Goal: Task Accomplishment & Management: Use online tool/utility

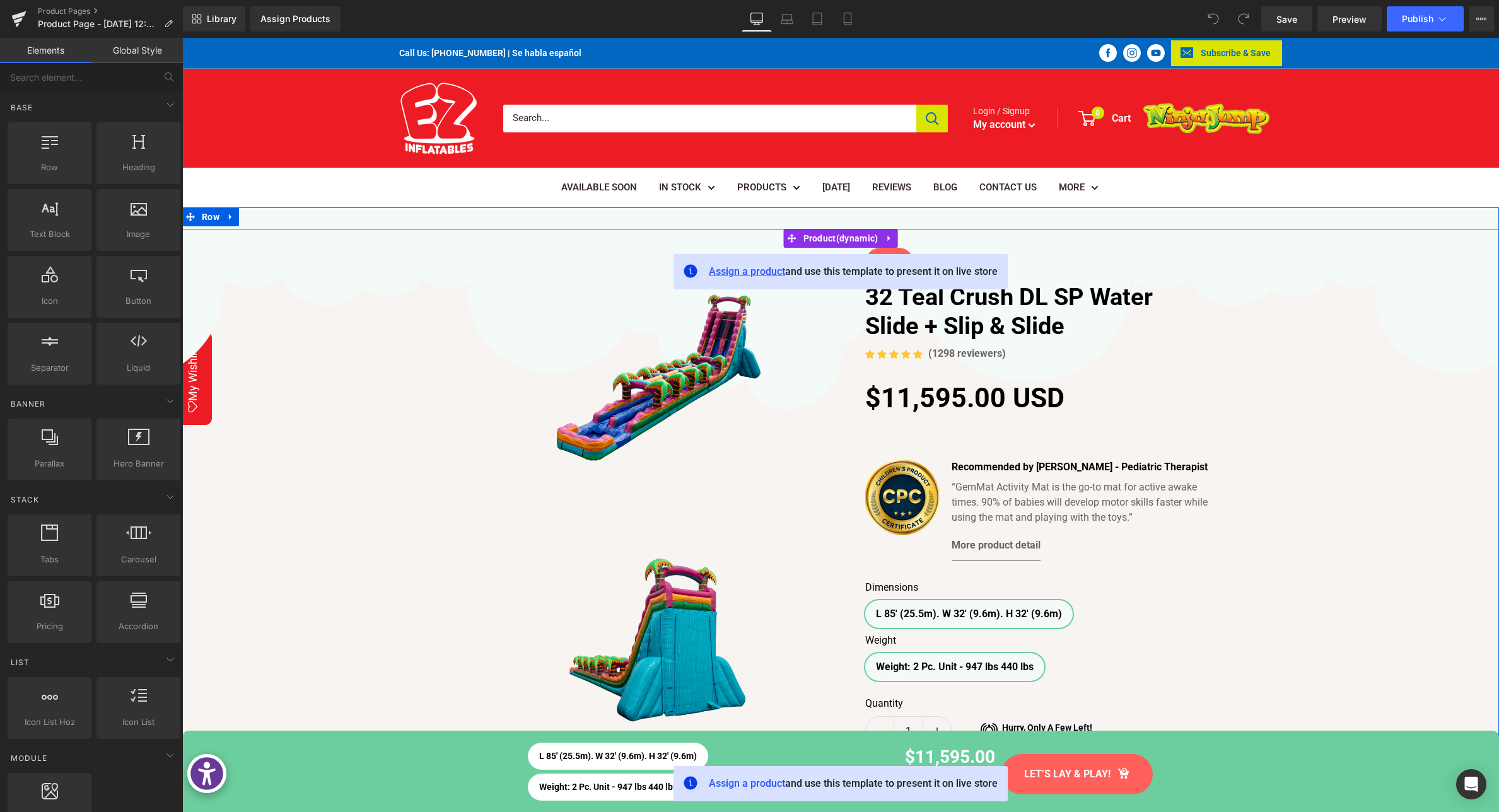
click at [742, 272] on span "Assign a product" at bounding box center [747, 271] width 77 height 12
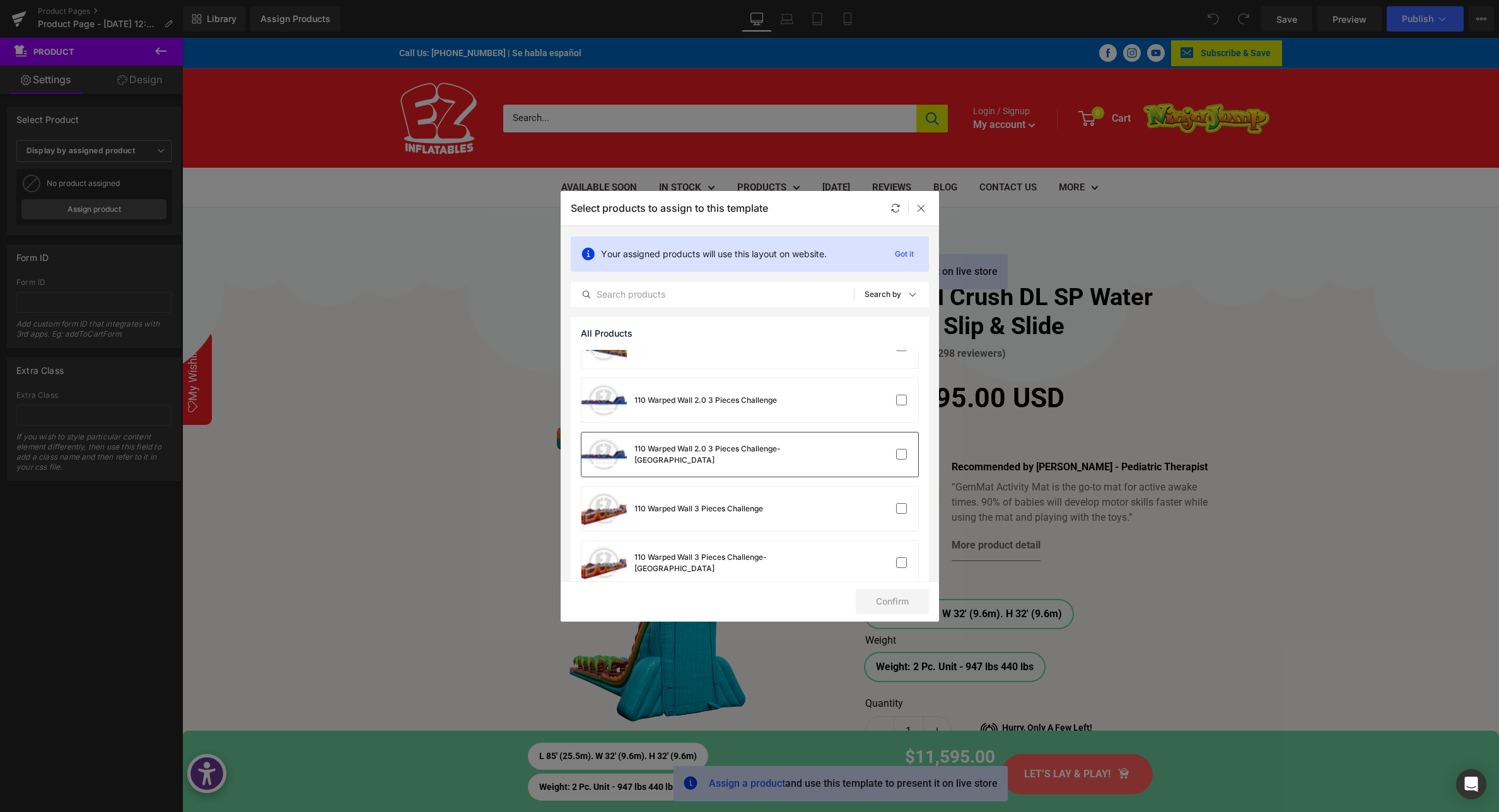
scroll to position [173, 0]
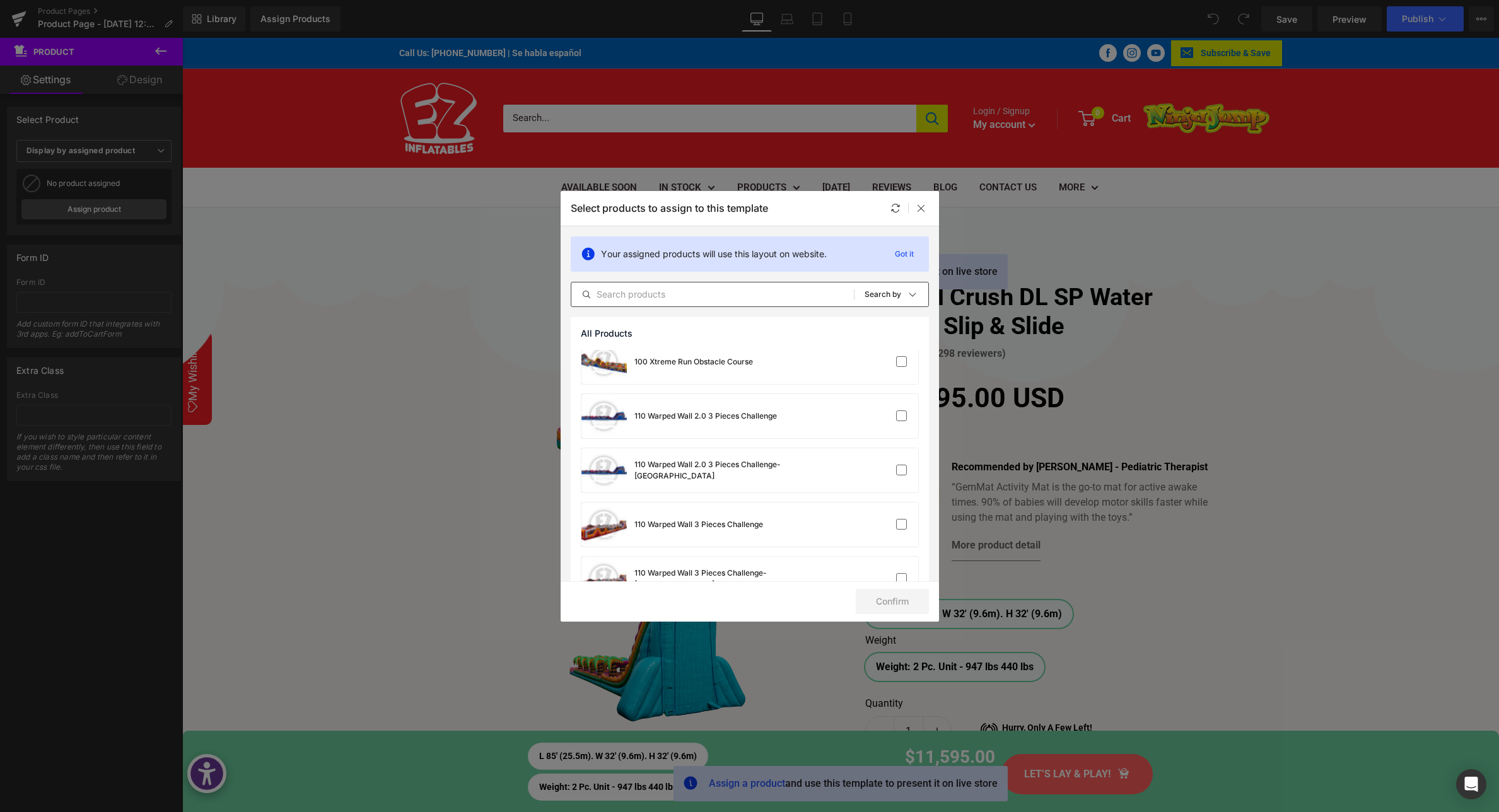
click at [639, 288] on input "text" at bounding box center [713, 295] width 283 height 15
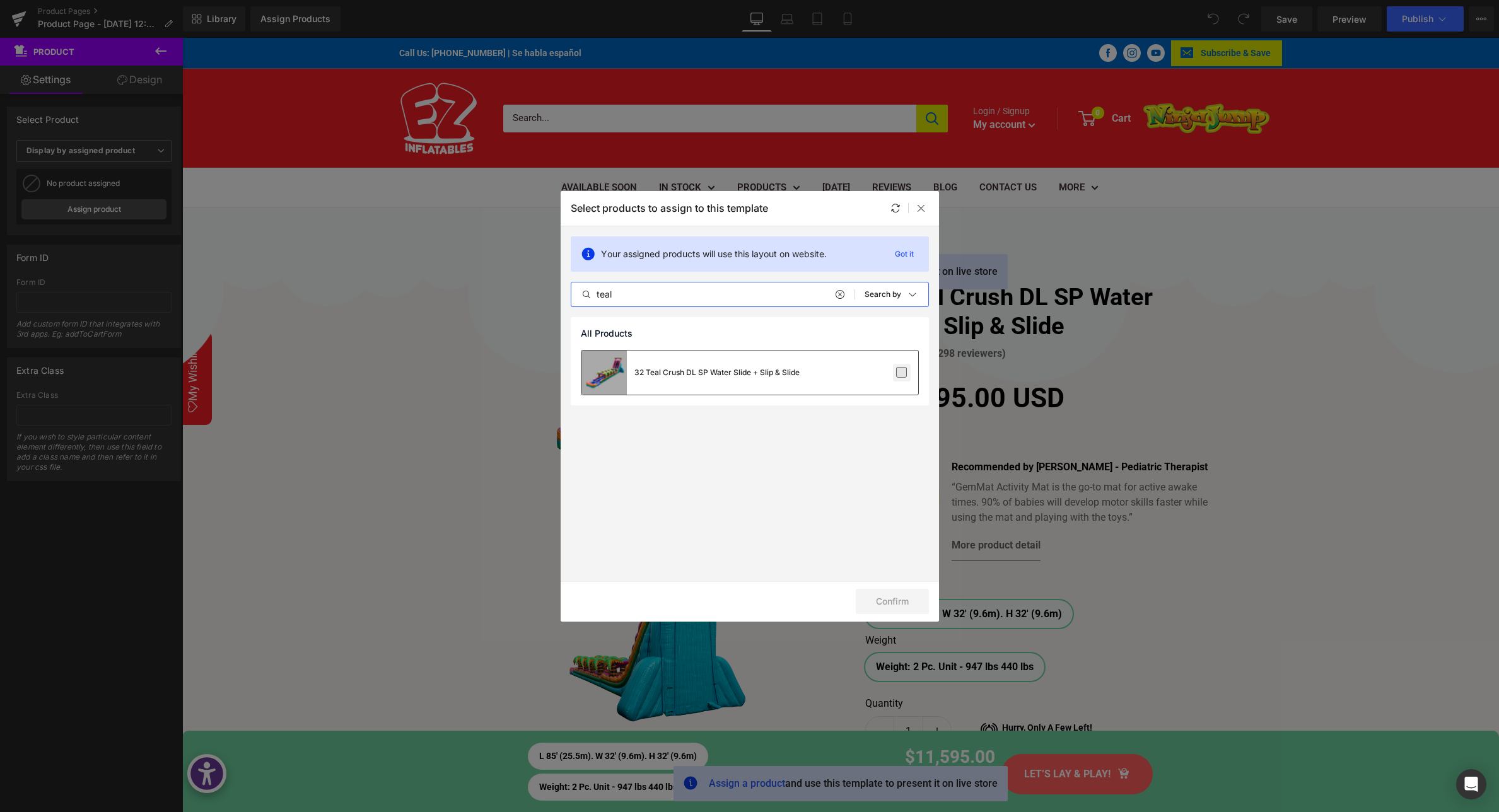
type input "teal"
click at [902, 376] on label at bounding box center [902, 373] width 11 height 11
click at [902, 373] on input "checkbox" at bounding box center [902, 373] width 0 height 0
click at [897, 602] on button "Confirm" at bounding box center [892, 602] width 73 height 26
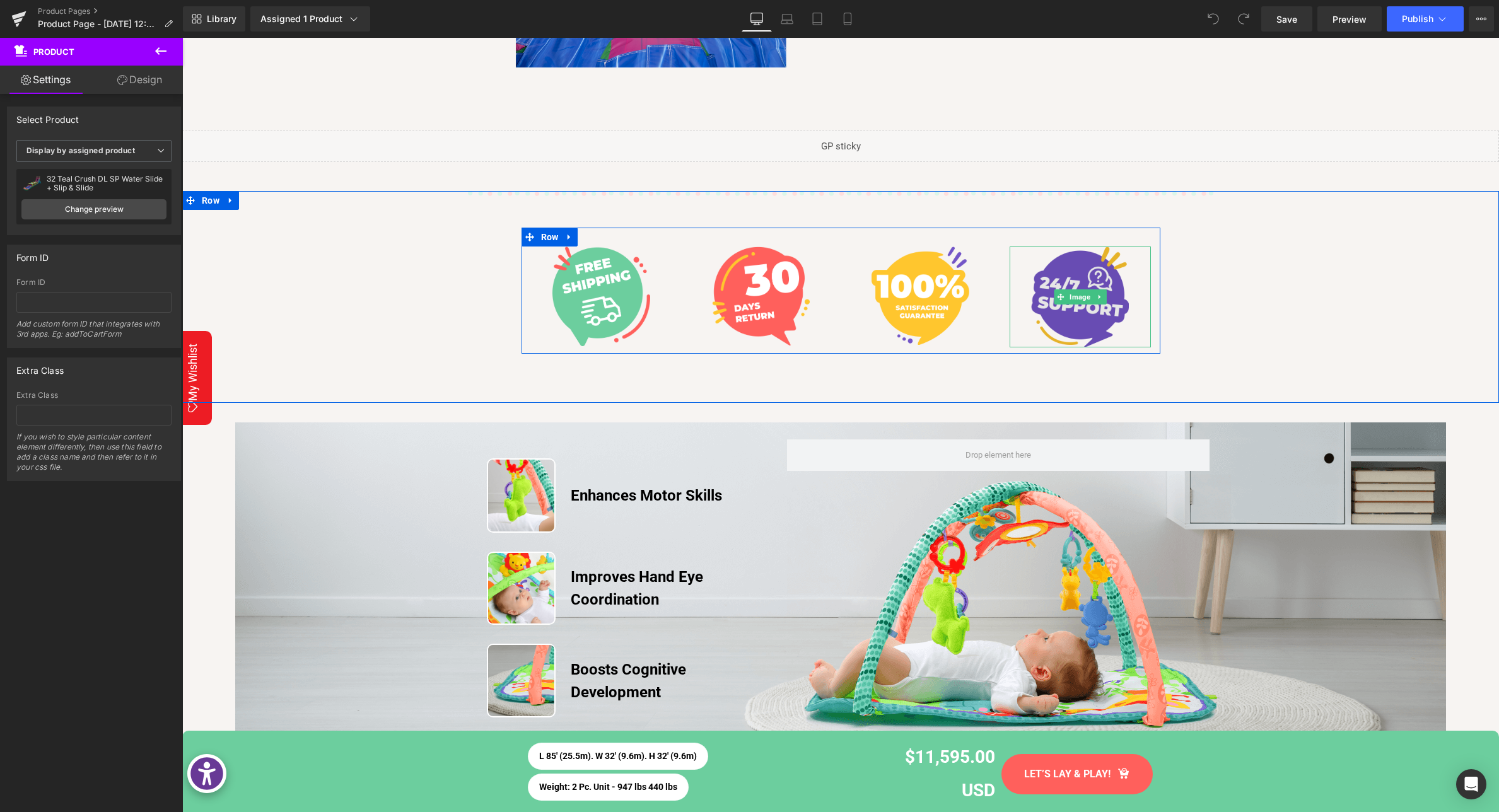
scroll to position [2026, 0]
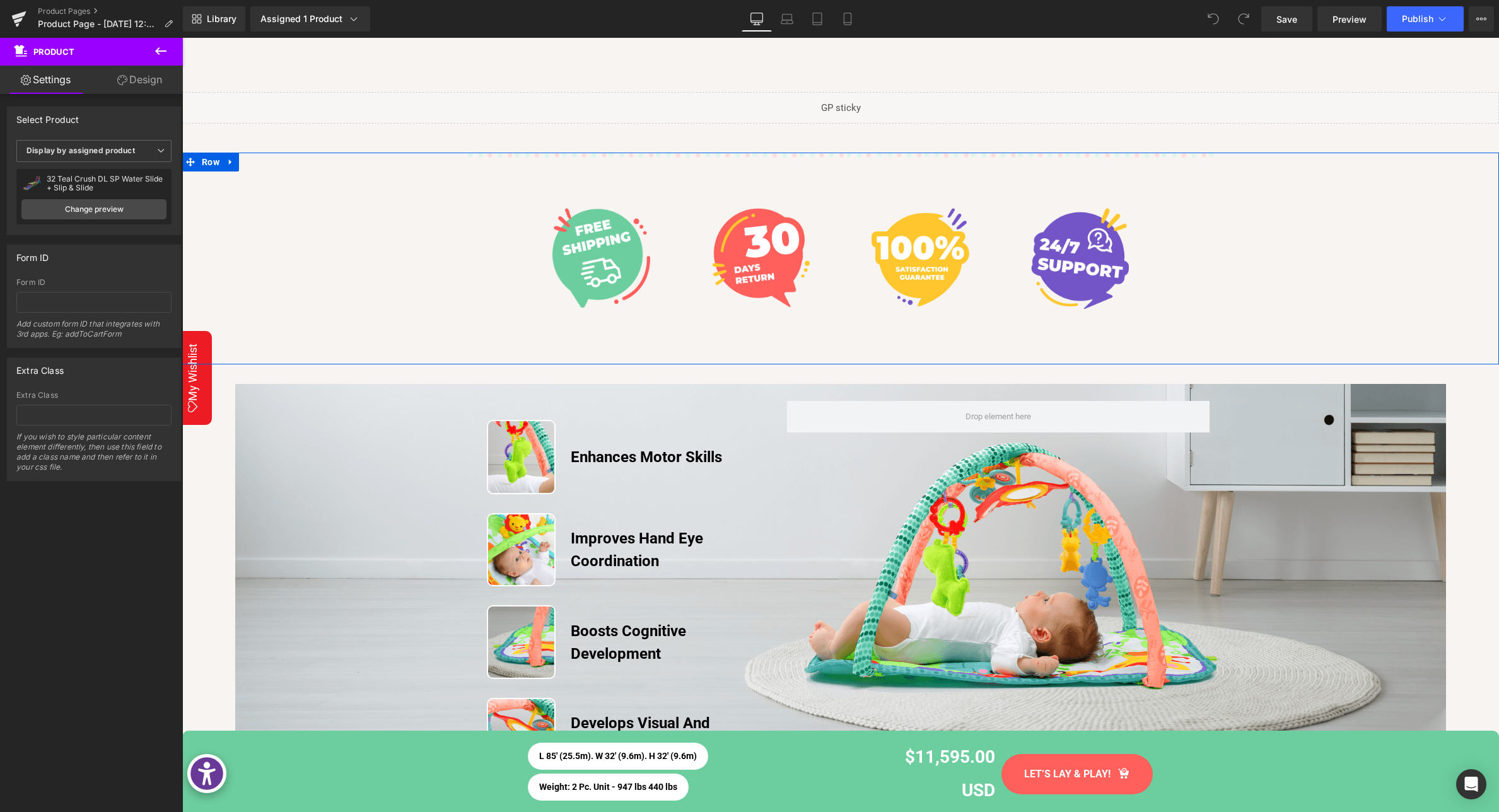
click at [235, 160] on icon at bounding box center [231, 161] width 9 height 10
click at [265, 161] on icon at bounding box center [263, 161] width 9 height 10
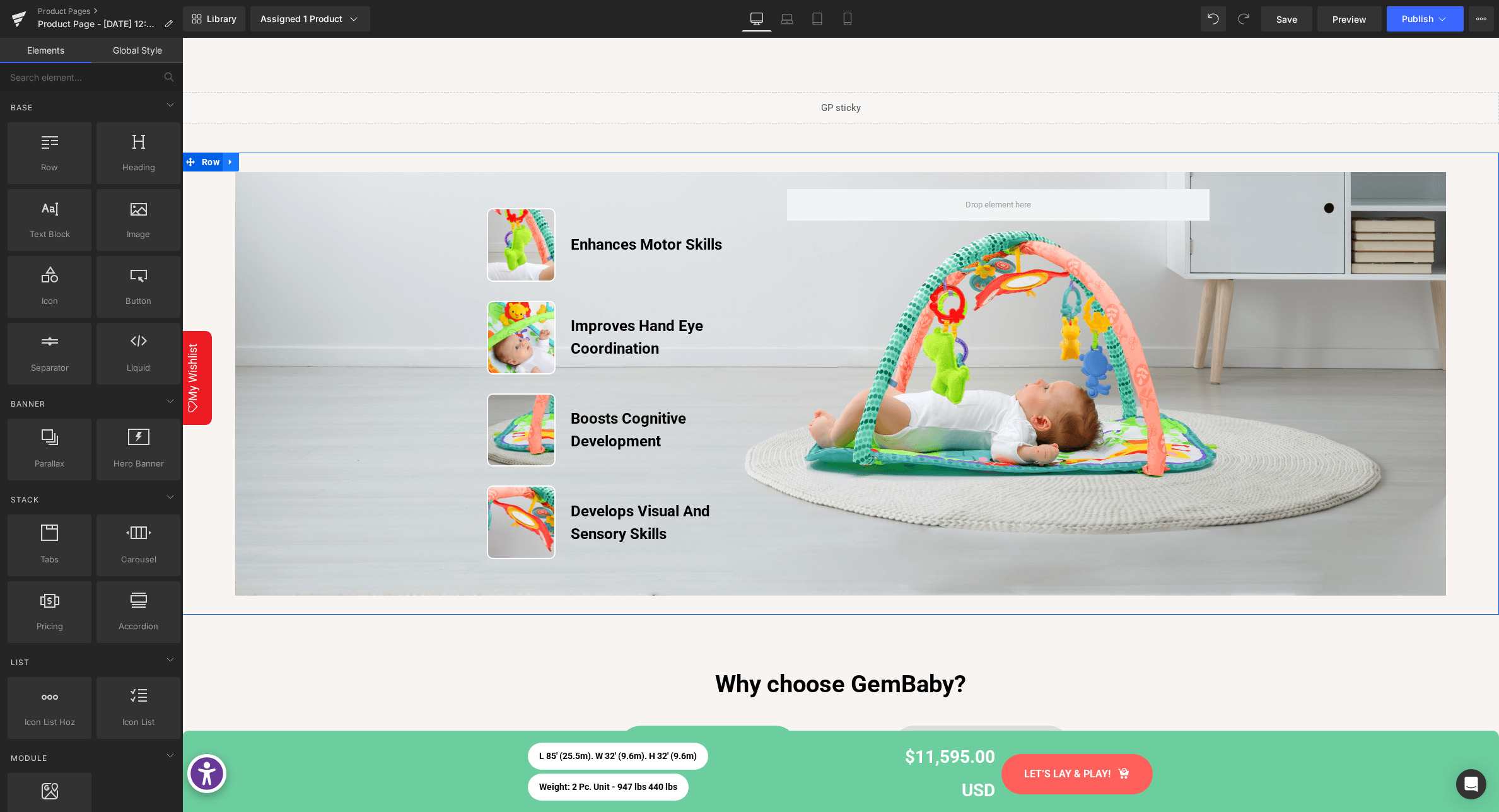
click at [234, 160] on icon at bounding box center [231, 161] width 9 height 10
click at [264, 162] on icon at bounding box center [263, 161] width 9 height 10
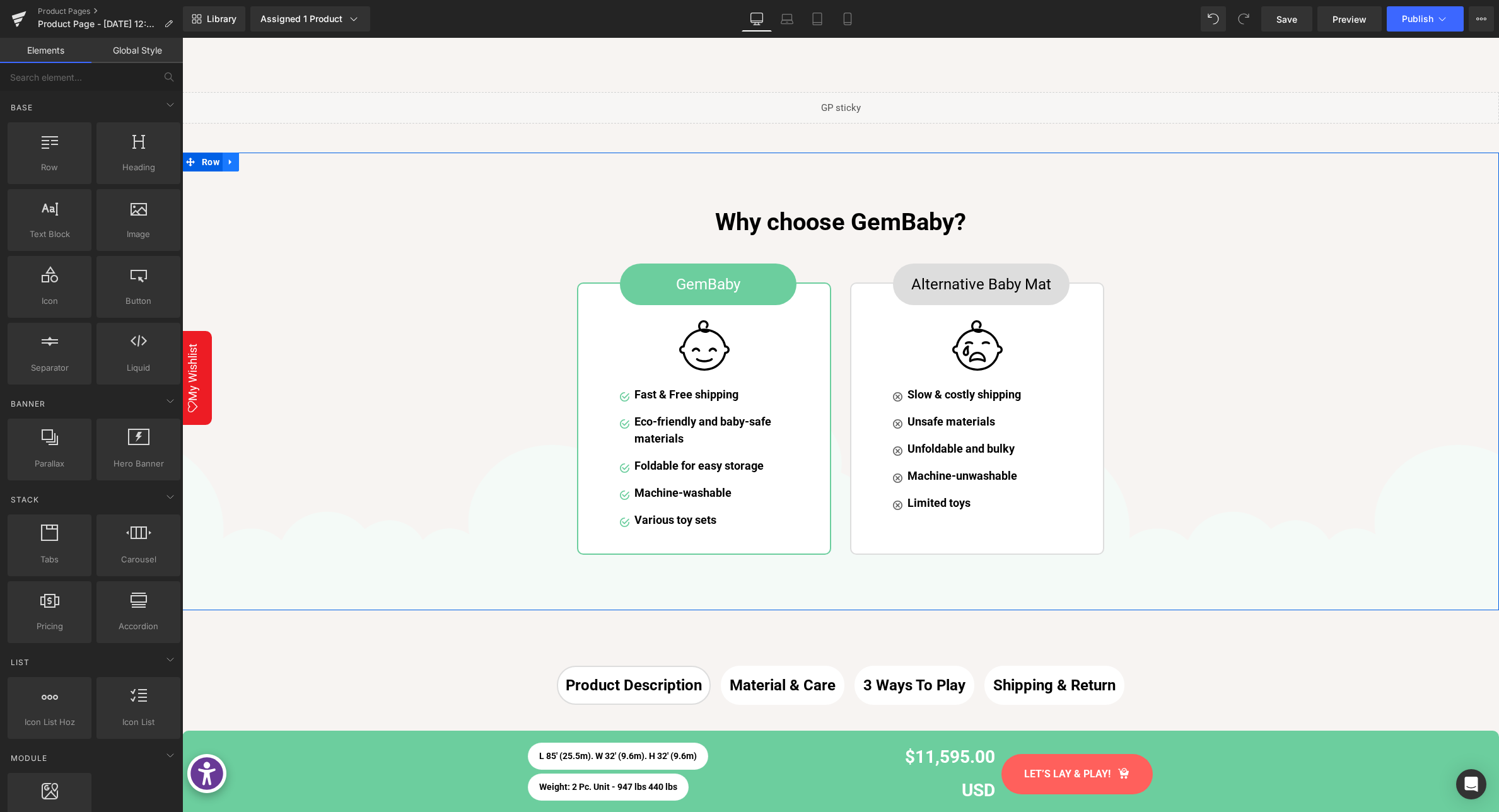
click at [232, 162] on icon at bounding box center [230, 162] width 3 height 6
click at [266, 163] on icon at bounding box center [263, 162] width 9 height 9
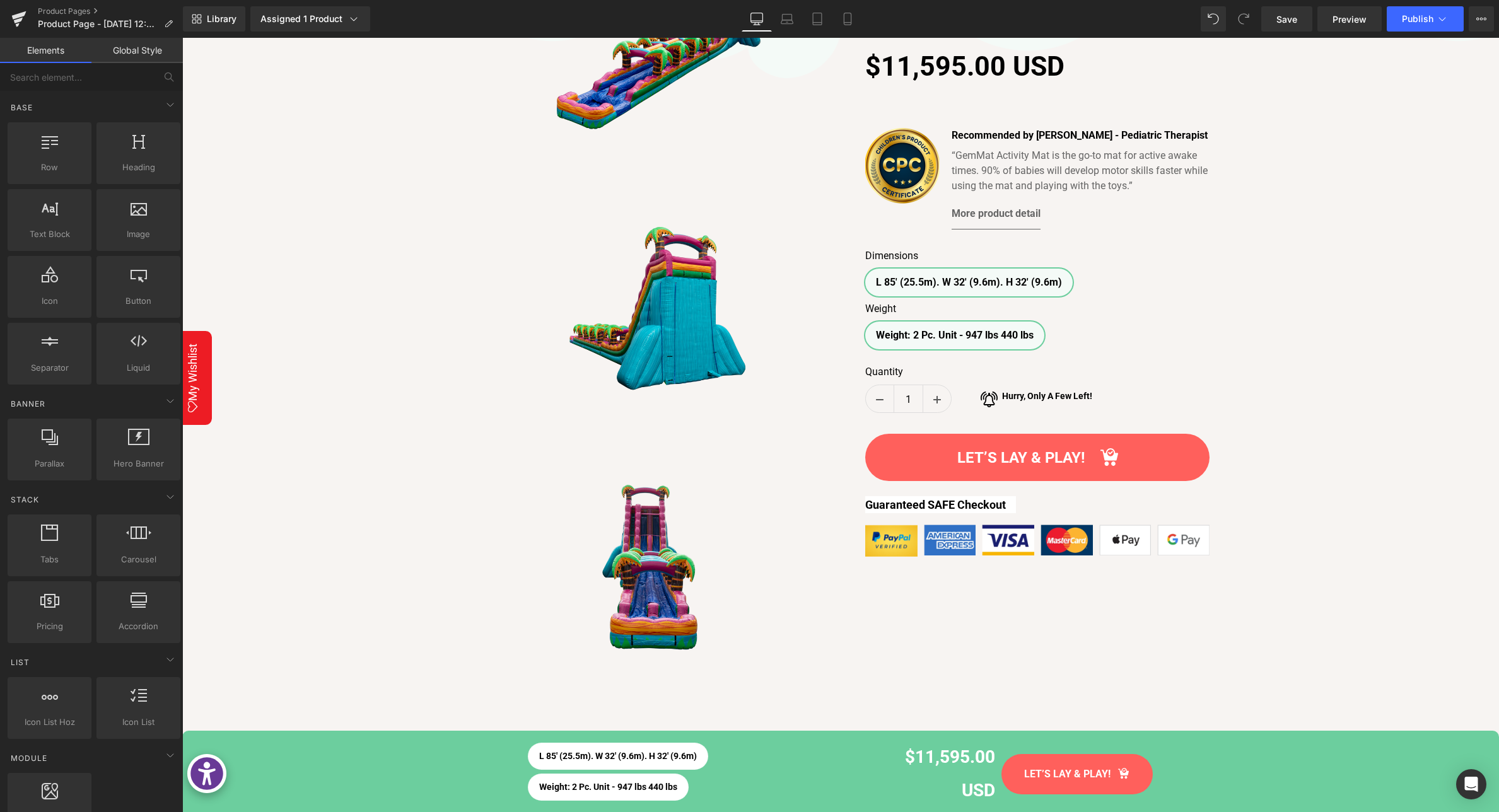
scroll to position [0, 0]
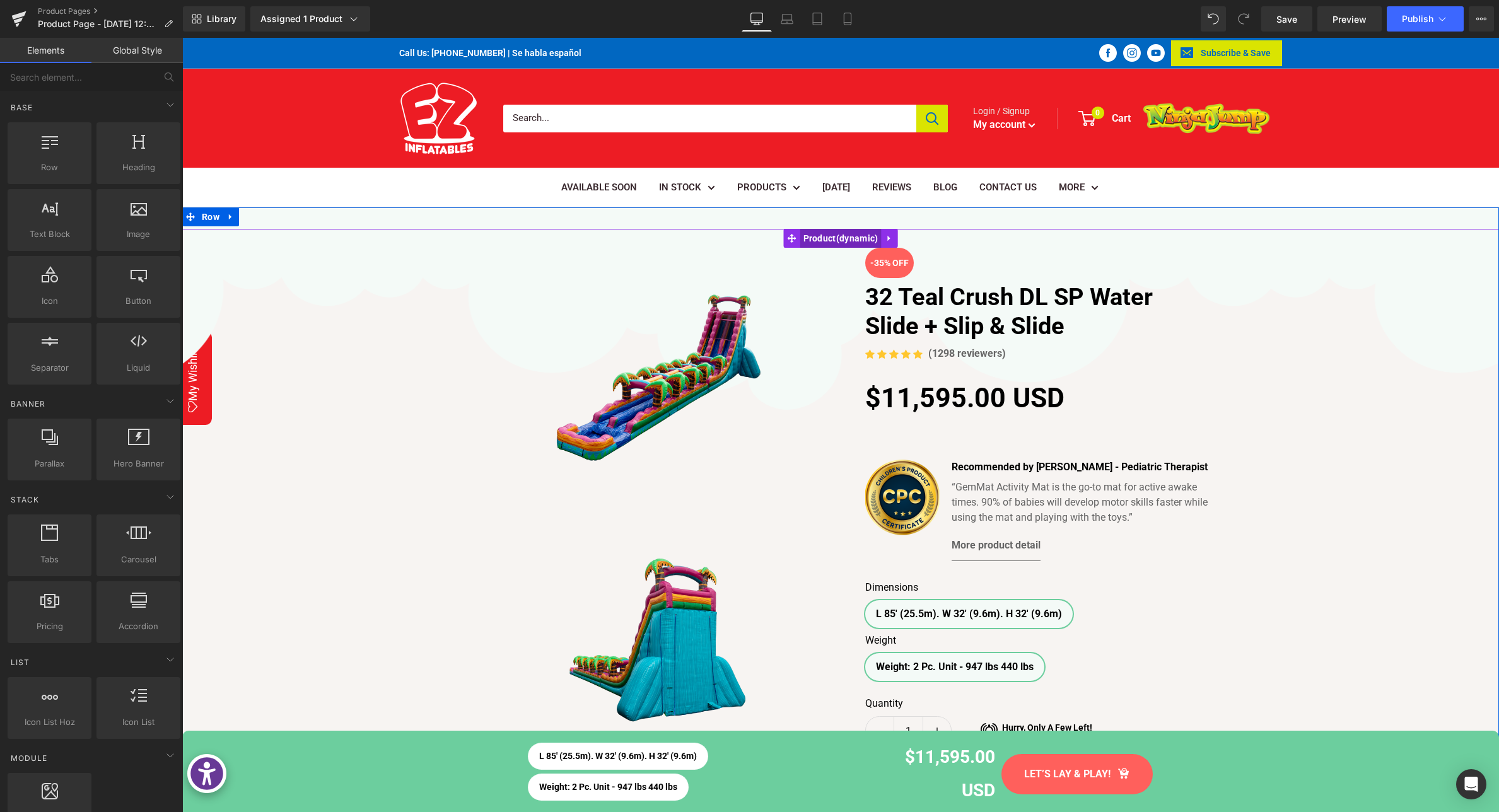
click at [811, 237] on span "Product" at bounding box center [841, 239] width 82 height 19
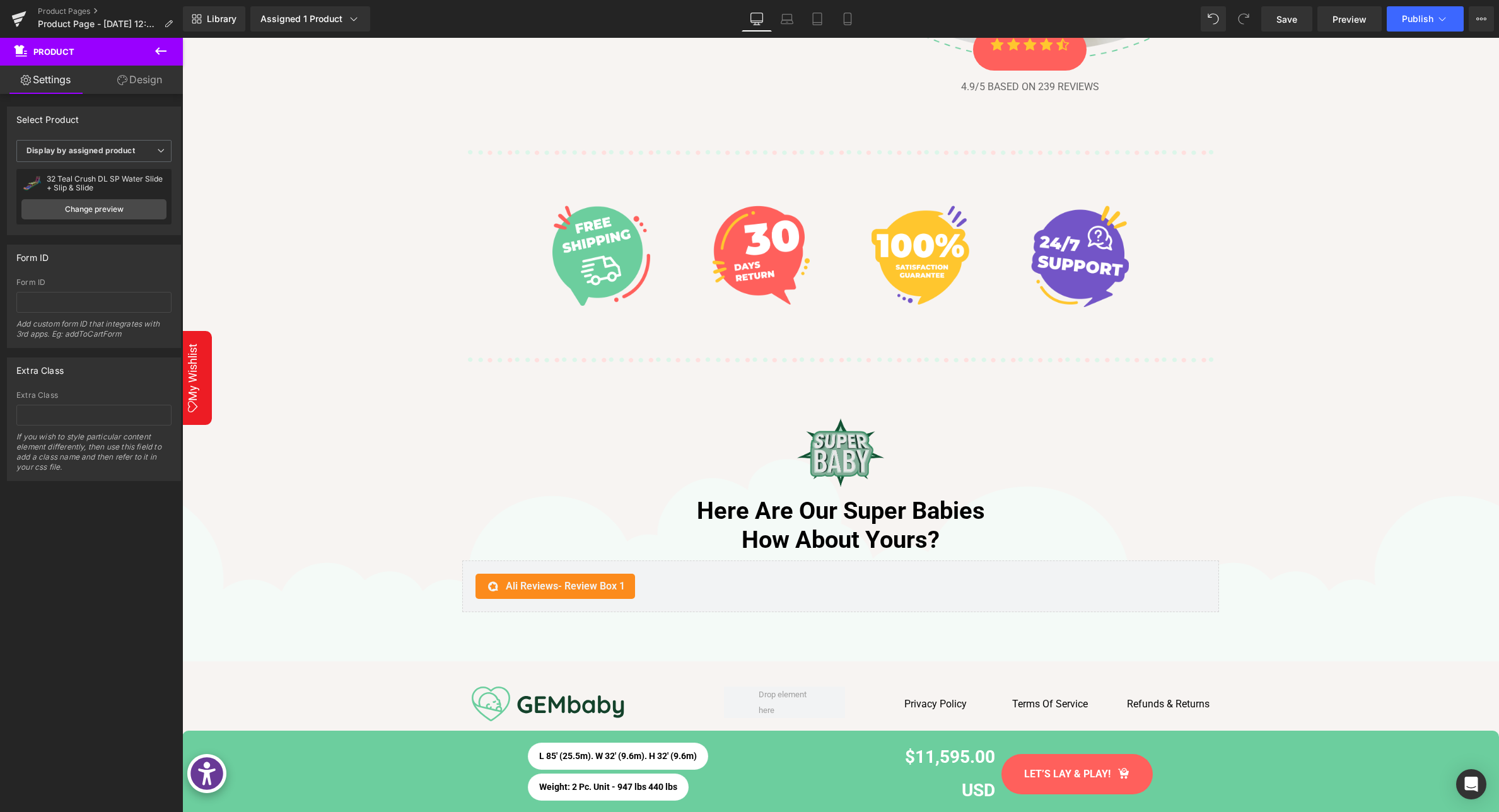
scroll to position [3444, 0]
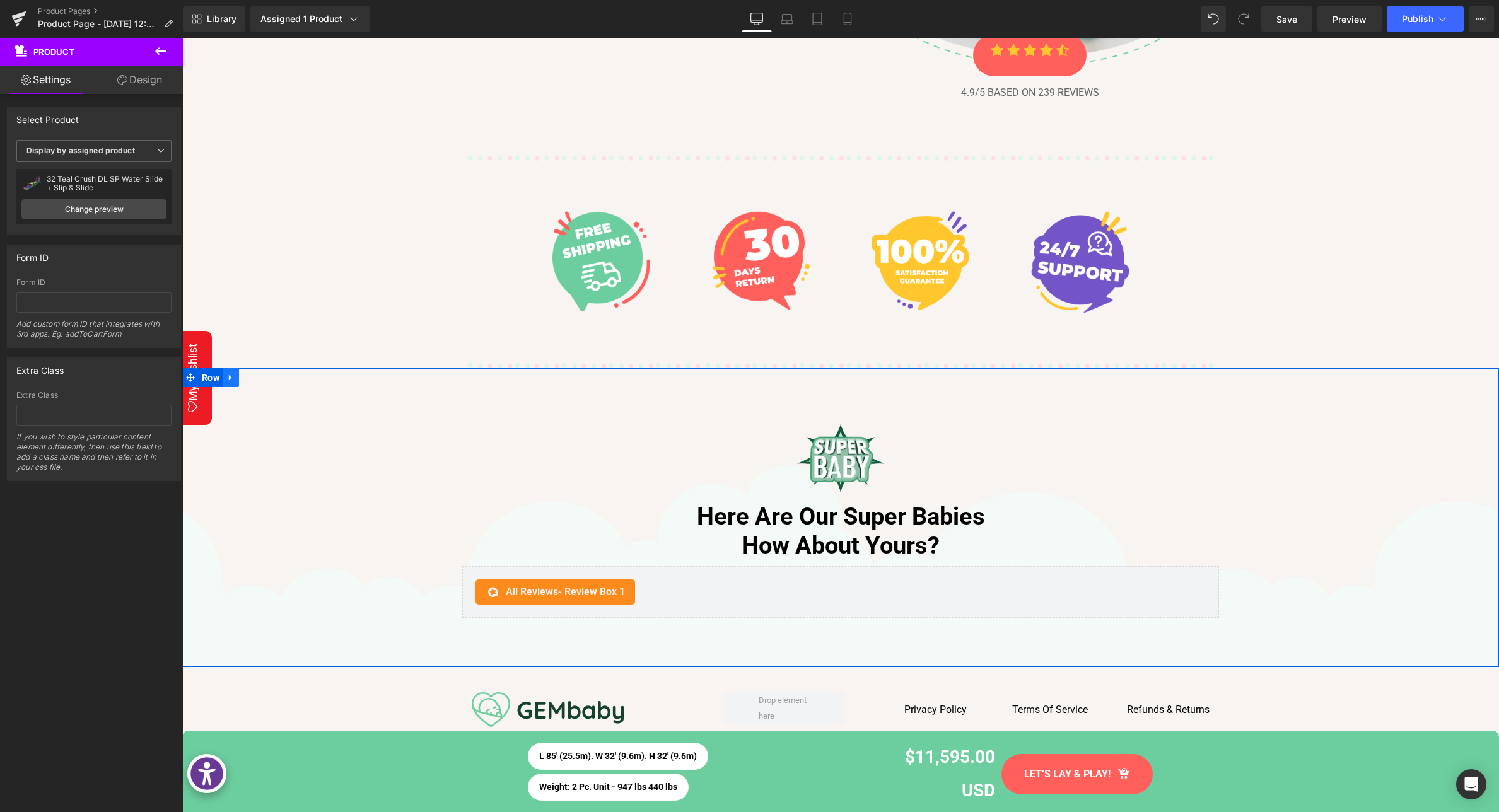
click at [233, 379] on icon at bounding box center [231, 377] width 9 height 10
click at [257, 379] on link at bounding box center [263, 378] width 17 height 19
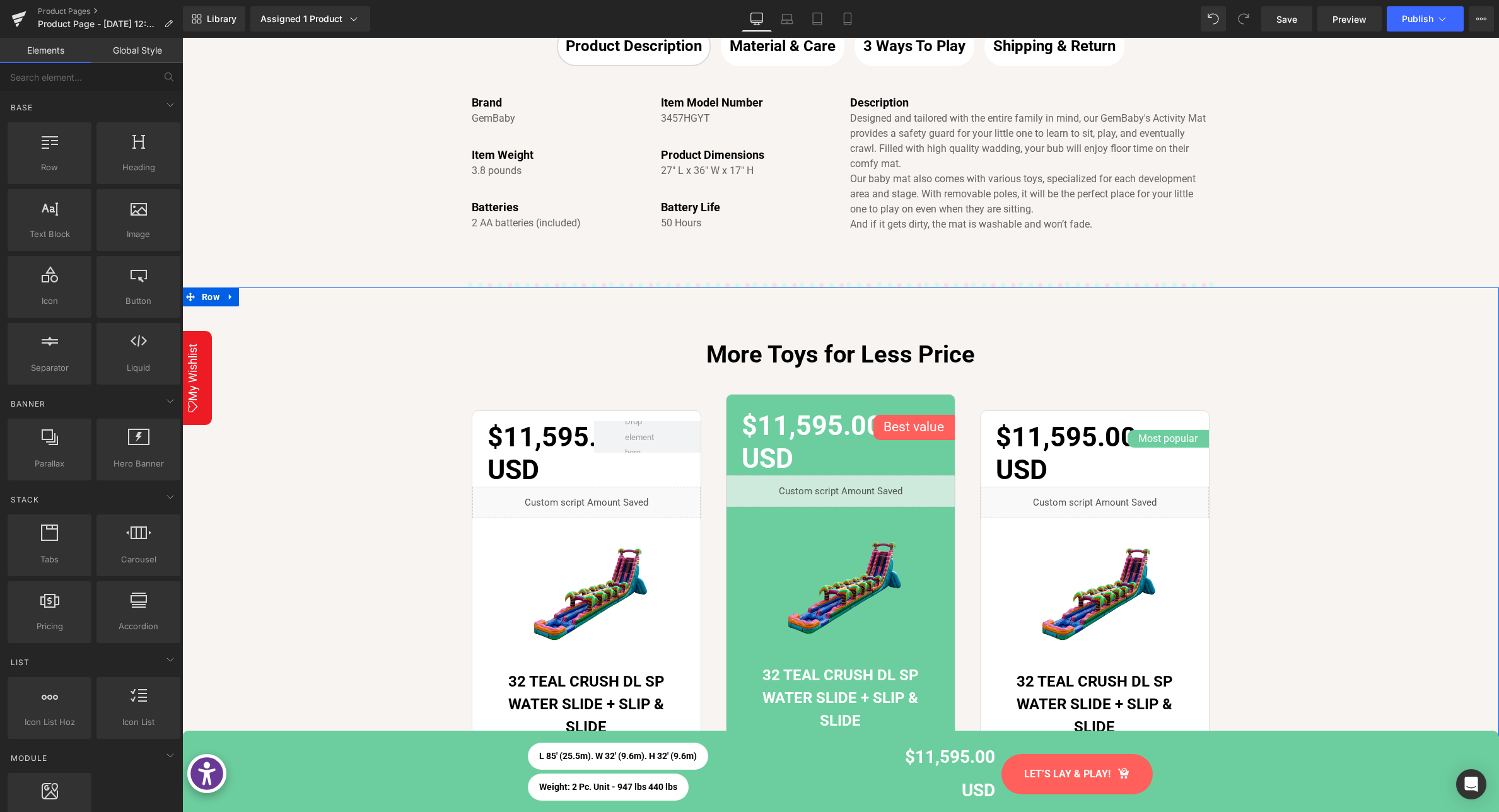
scroll to position [2222, 0]
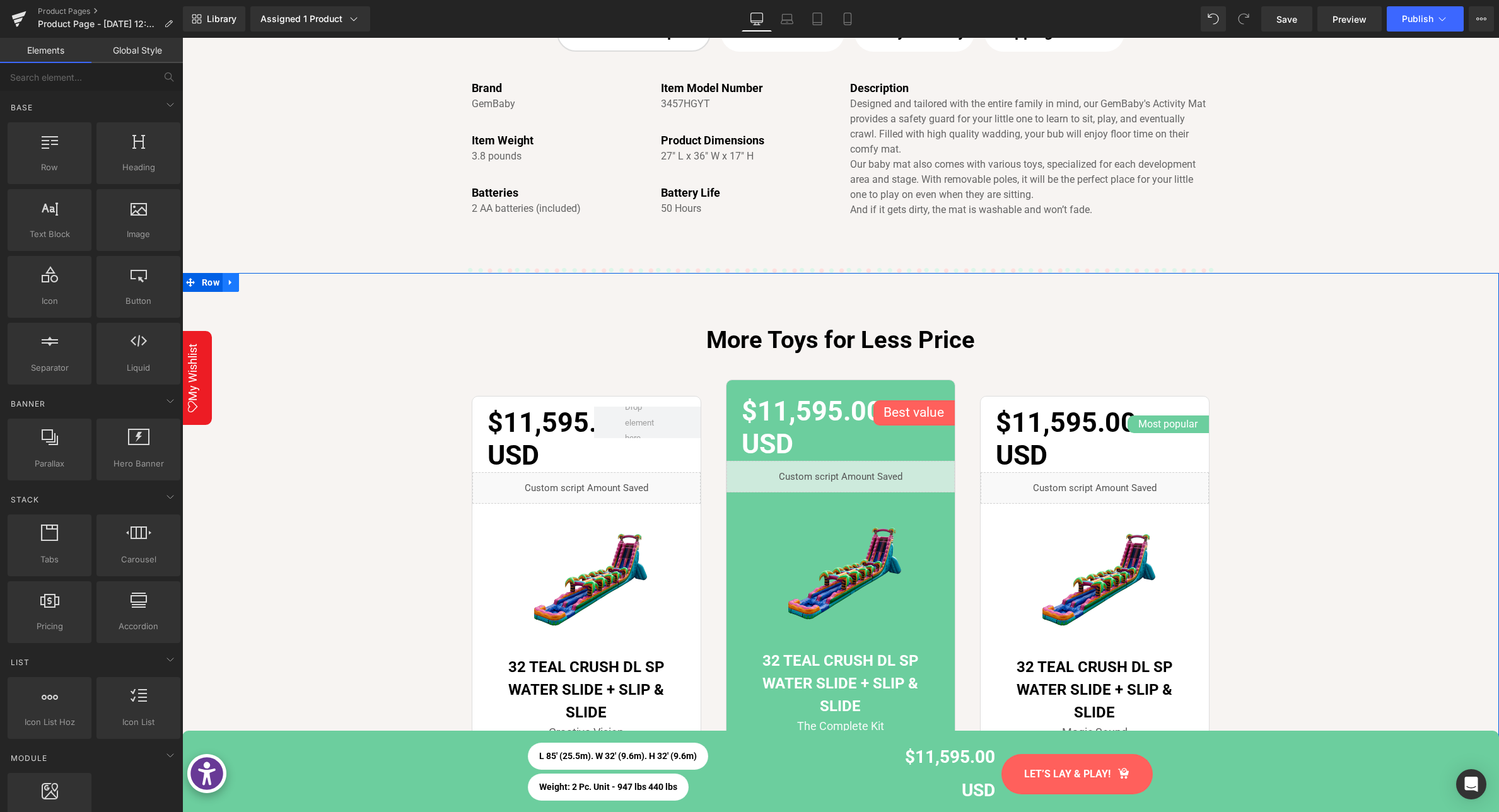
click at [234, 283] on icon at bounding box center [231, 282] width 9 height 10
click at [260, 283] on icon at bounding box center [263, 283] width 9 height 9
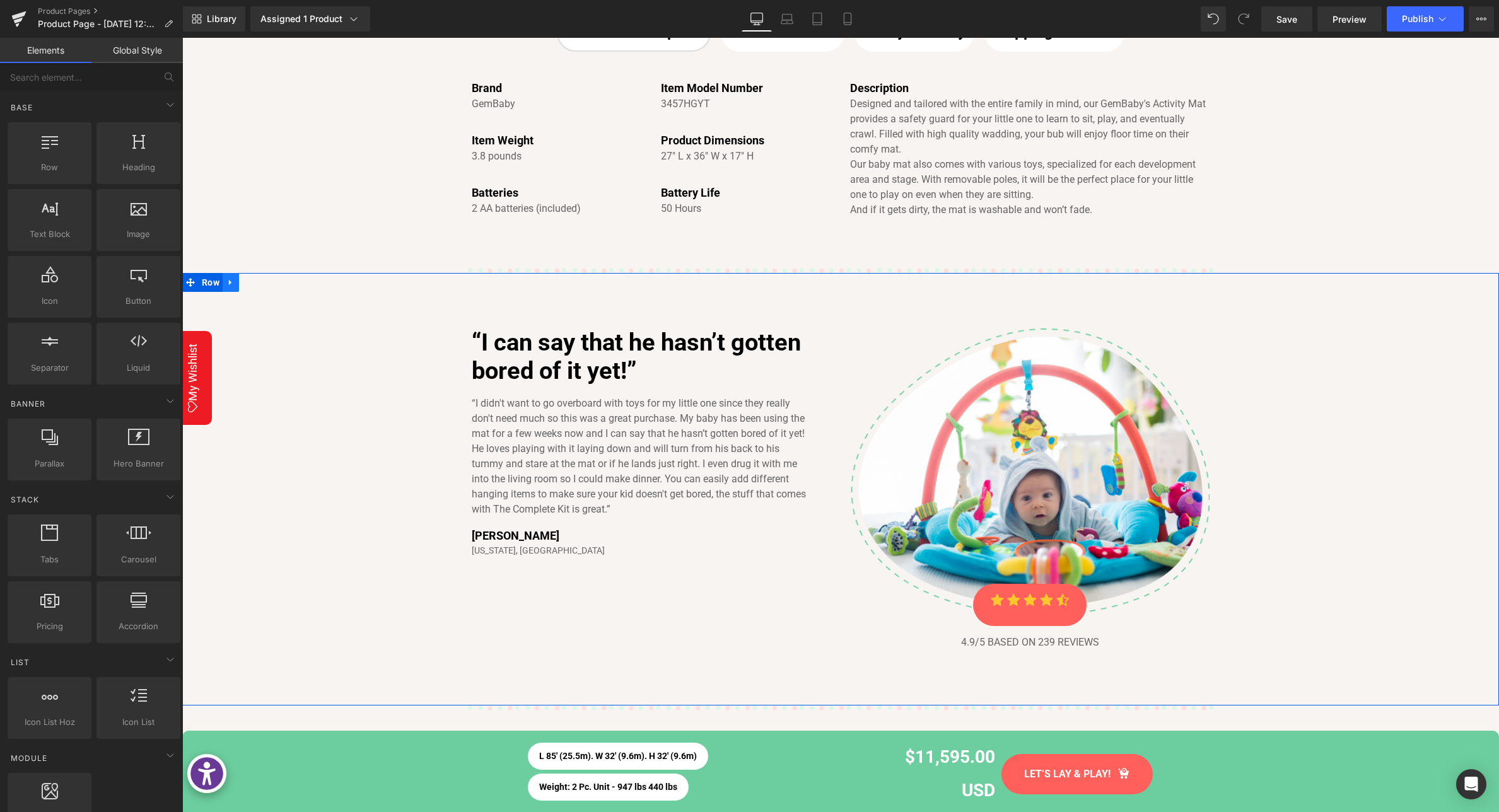
click at [232, 279] on icon at bounding box center [231, 282] width 9 height 10
click at [265, 281] on icon at bounding box center [263, 282] width 9 height 10
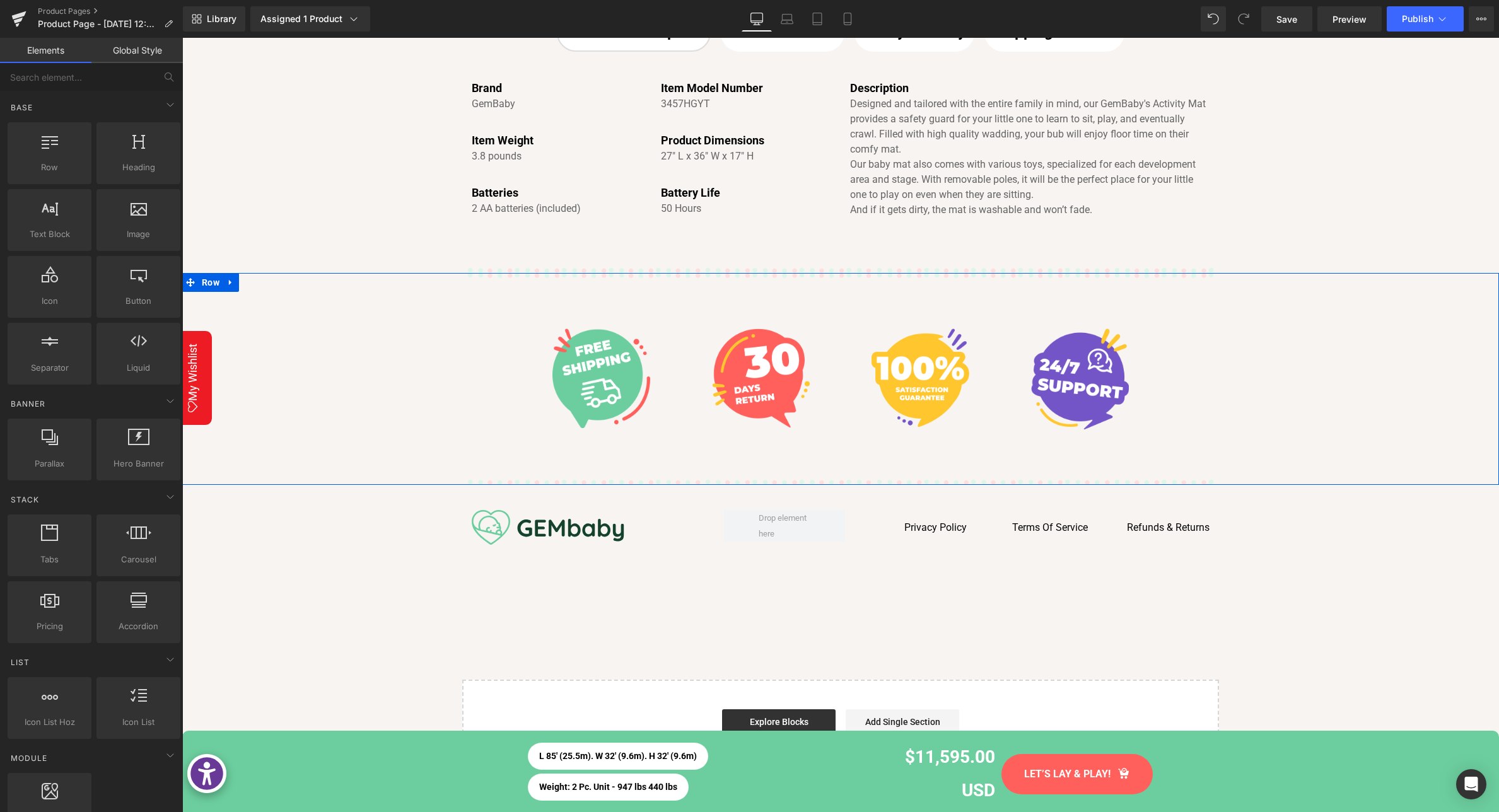
click at [230, 283] on icon at bounding box center [230, 282] width 3 height 6
click at [264, 285] on icon at bounding box center [263, 283] width 9 height 9
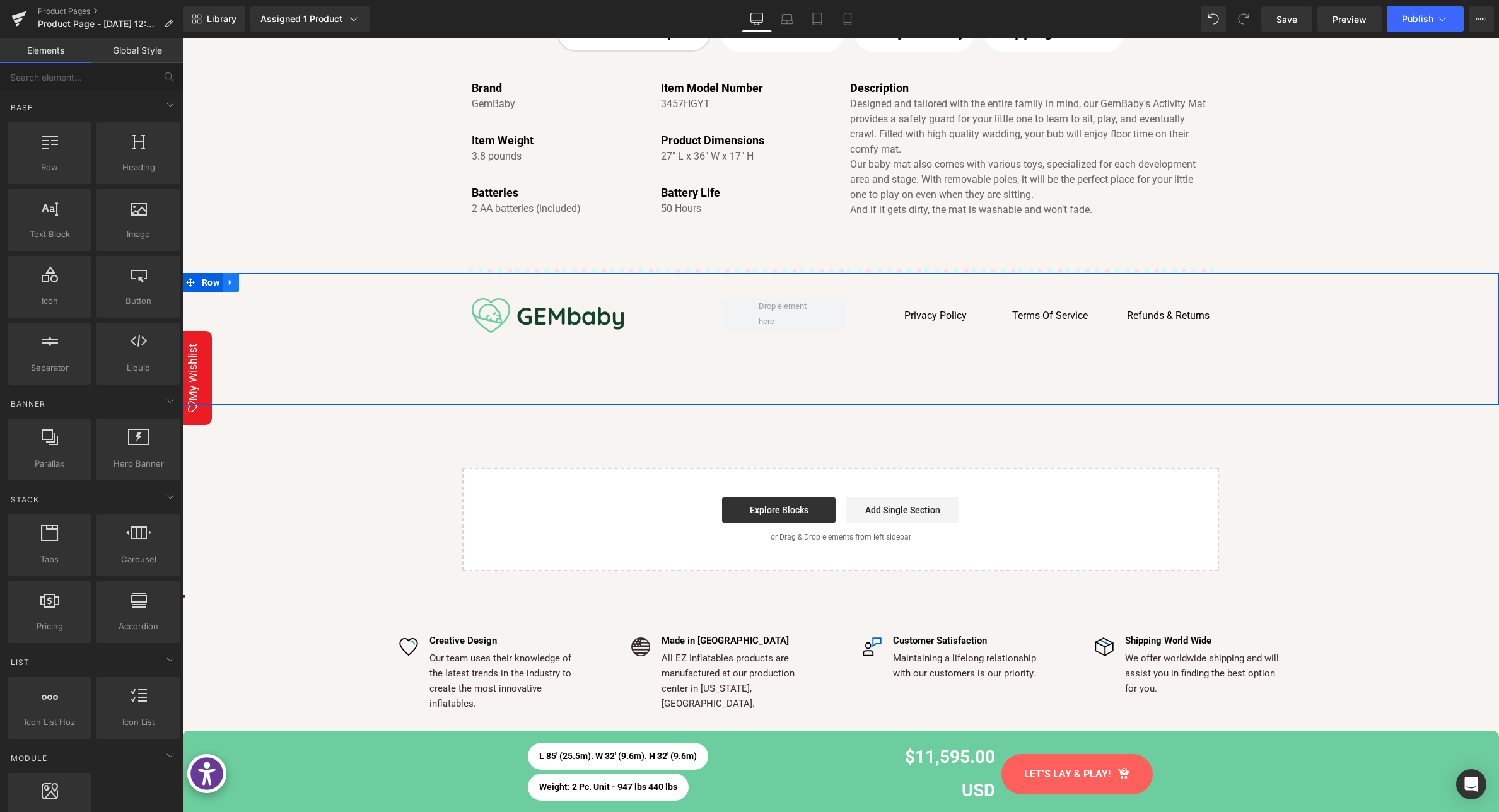
click at [230, 279] on icon at bounding box center [230, 282] width 3 height 6
click at [267, 278] on icon at bounding box center [263, 283] width 9 height 9
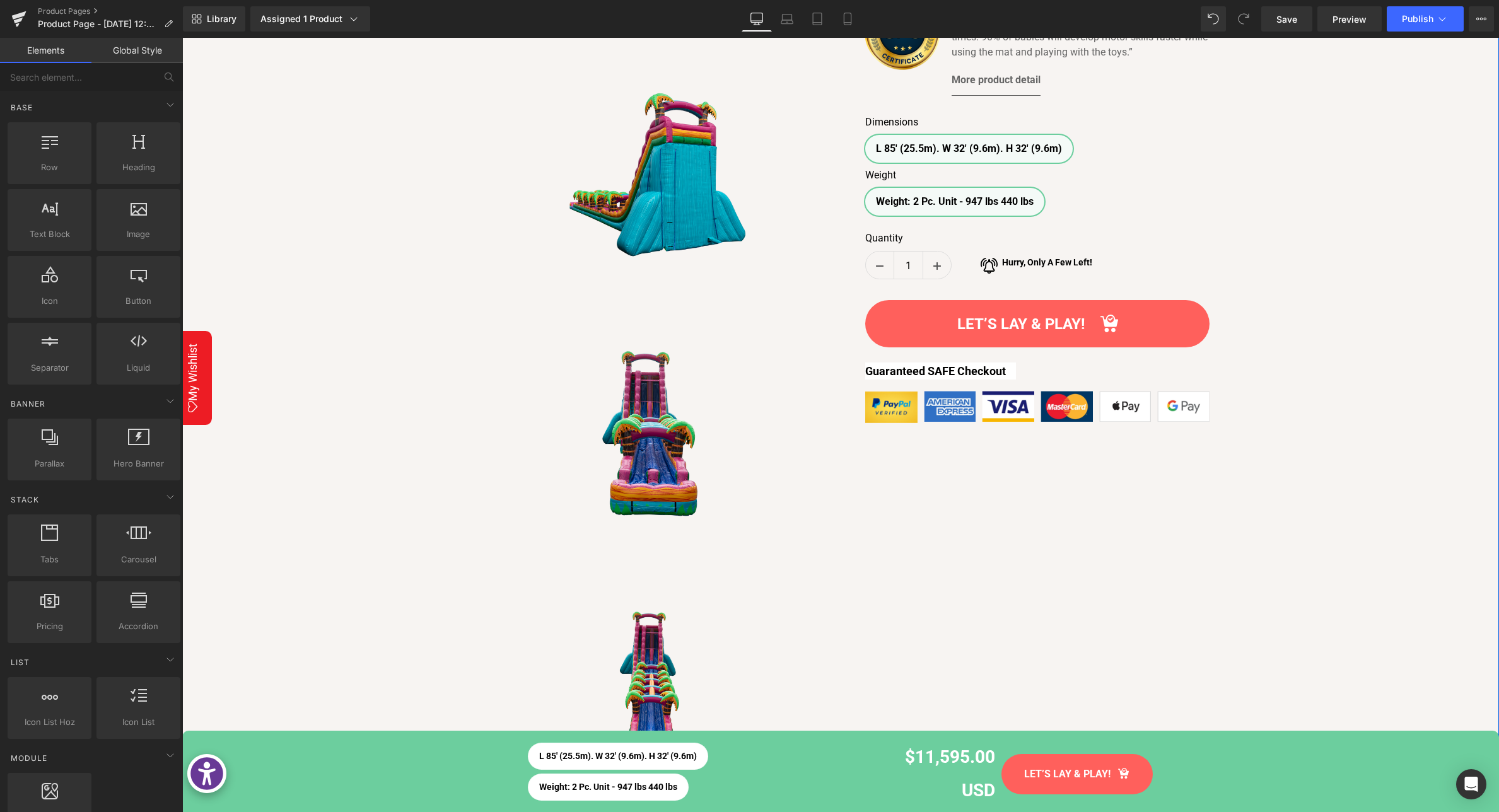
scroll to position [438, 0]
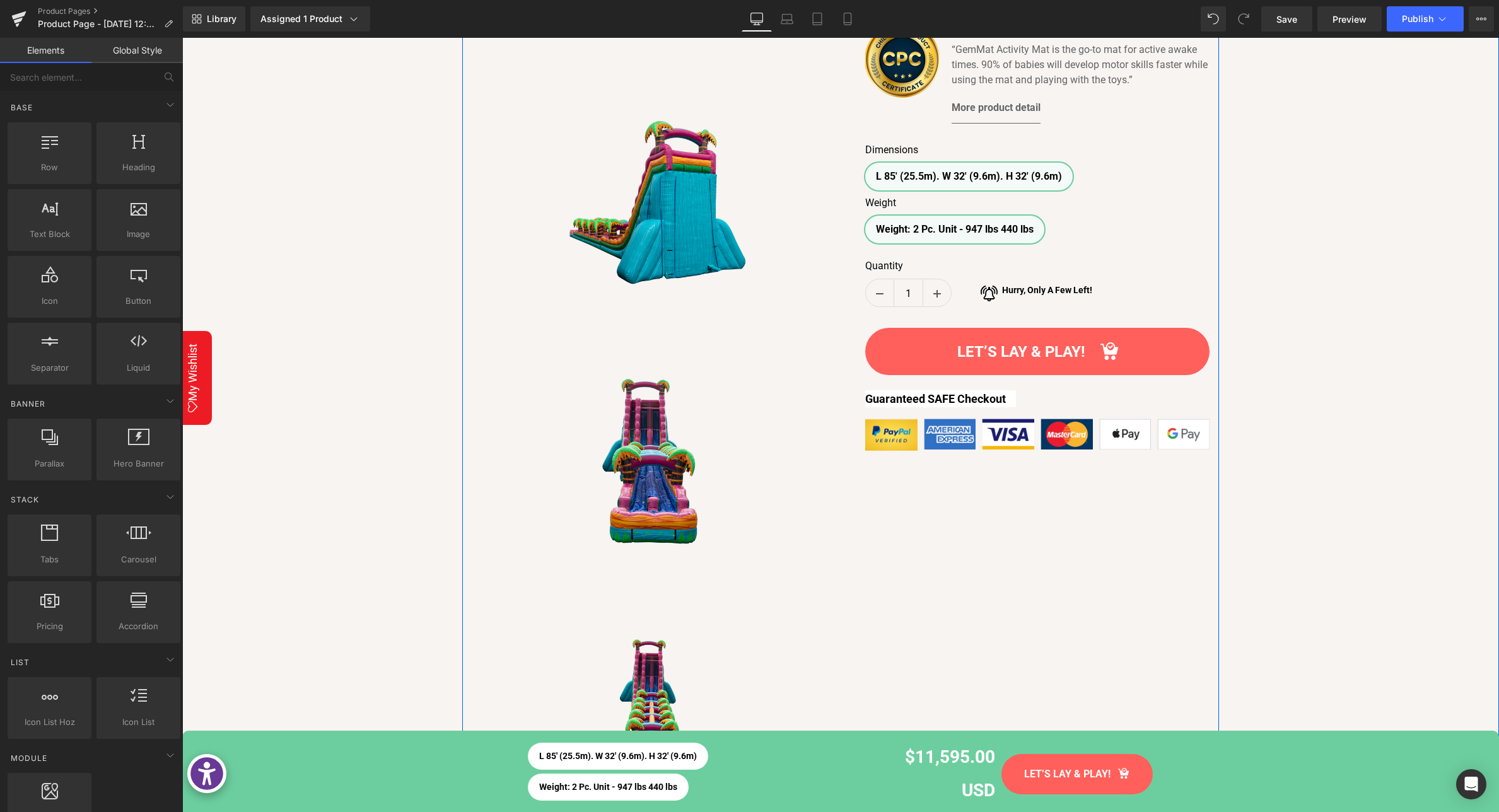
click at [725, 555] on img at bounding box center [651, 462] width 357 height 239
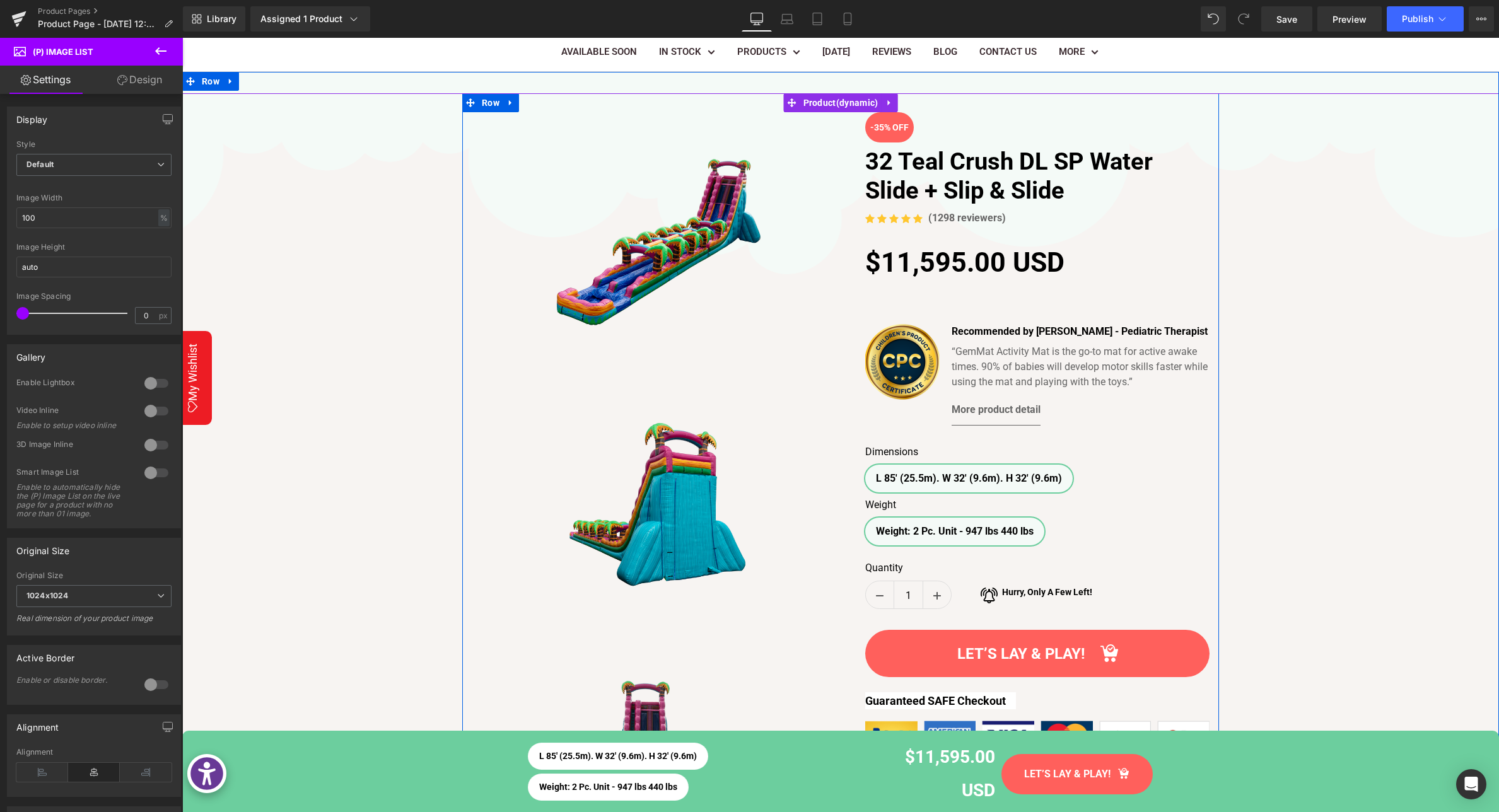
scroll to position [0, 0]
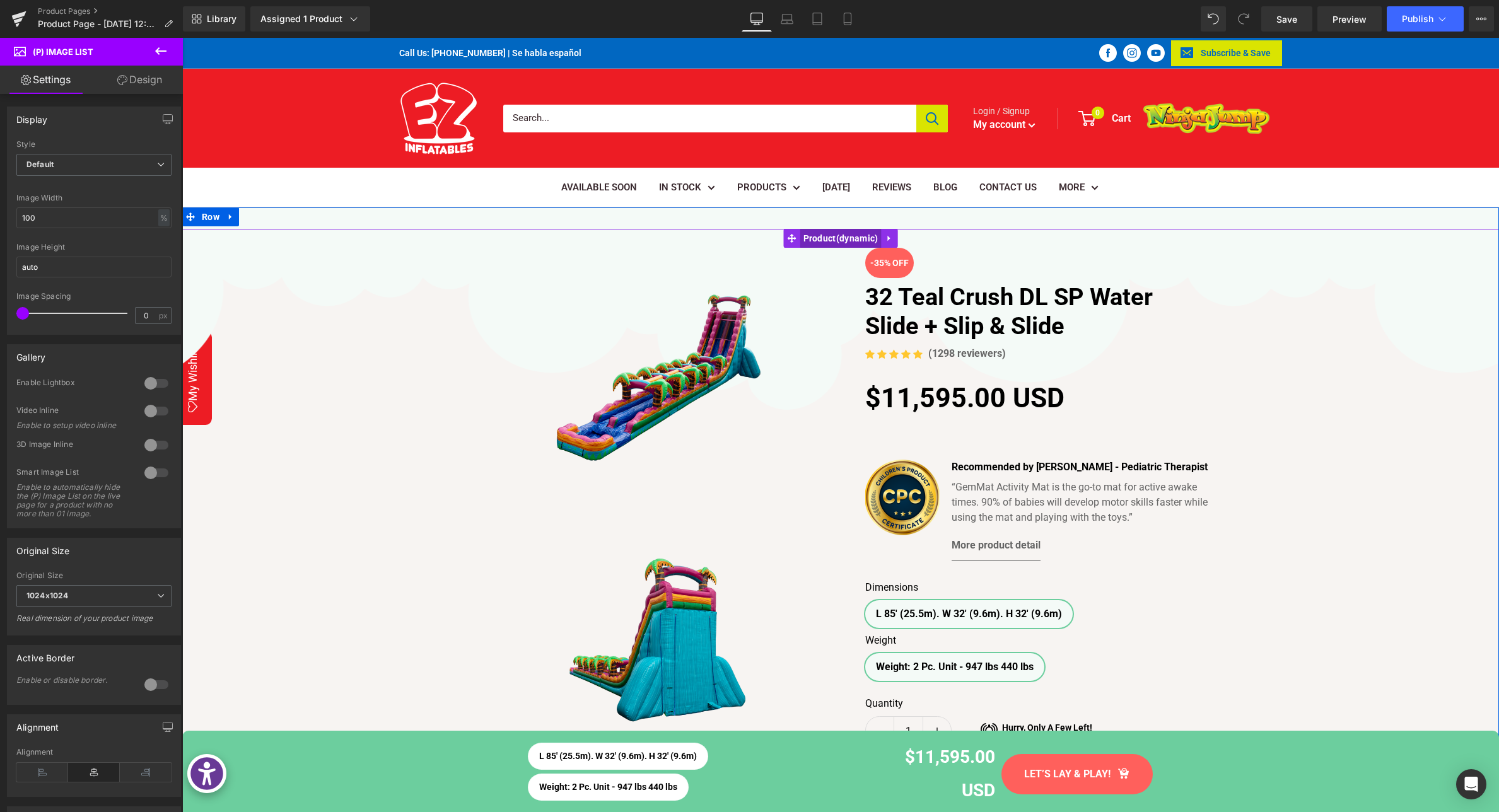
click at [827, 240] on span "Product" at bounding box center [841, 239] width 82 height 19
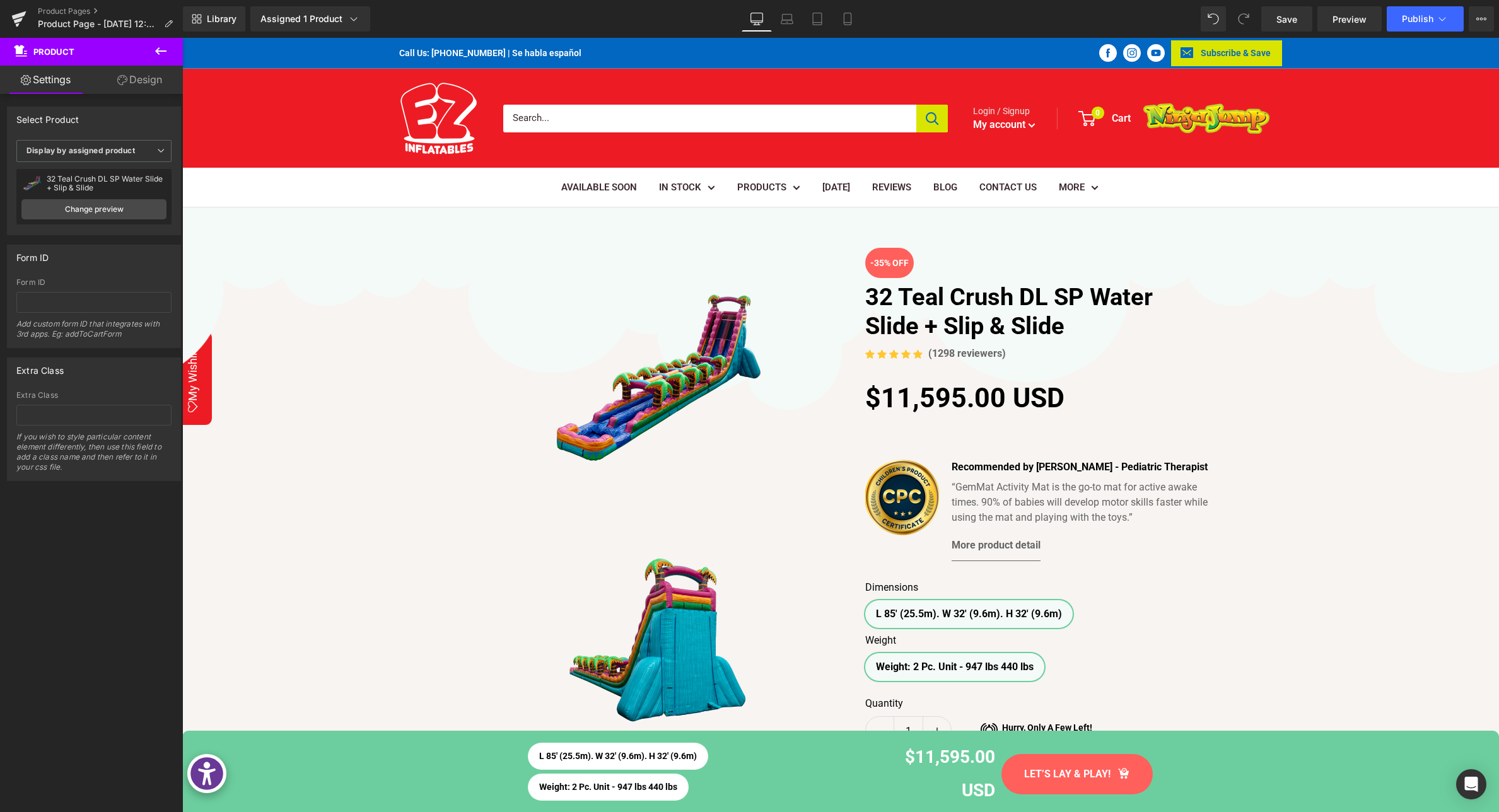
click at [156, 52] on icon at bounding box center [161, 51] width 15 height 15
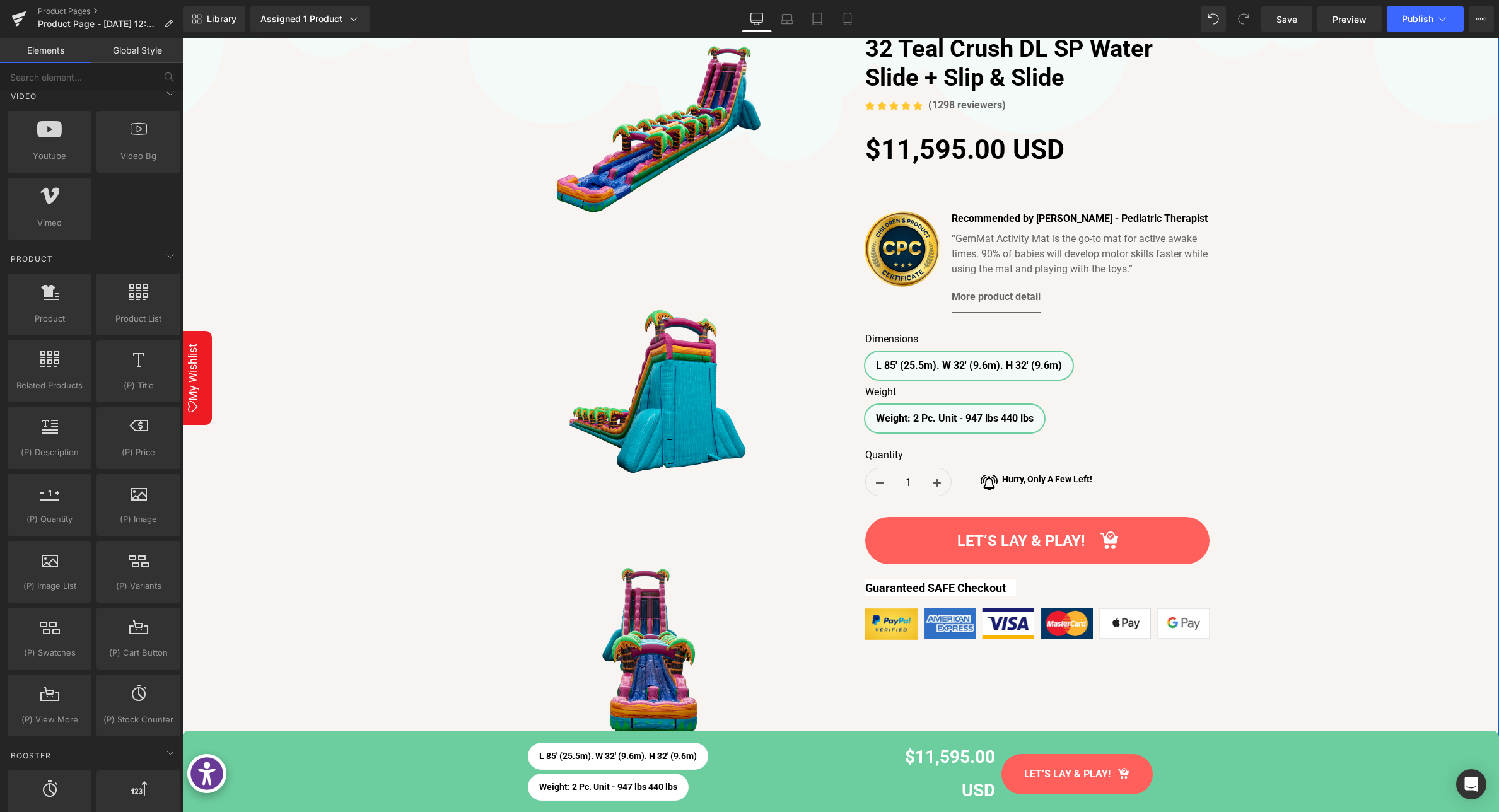
scroll to position [249, 0]
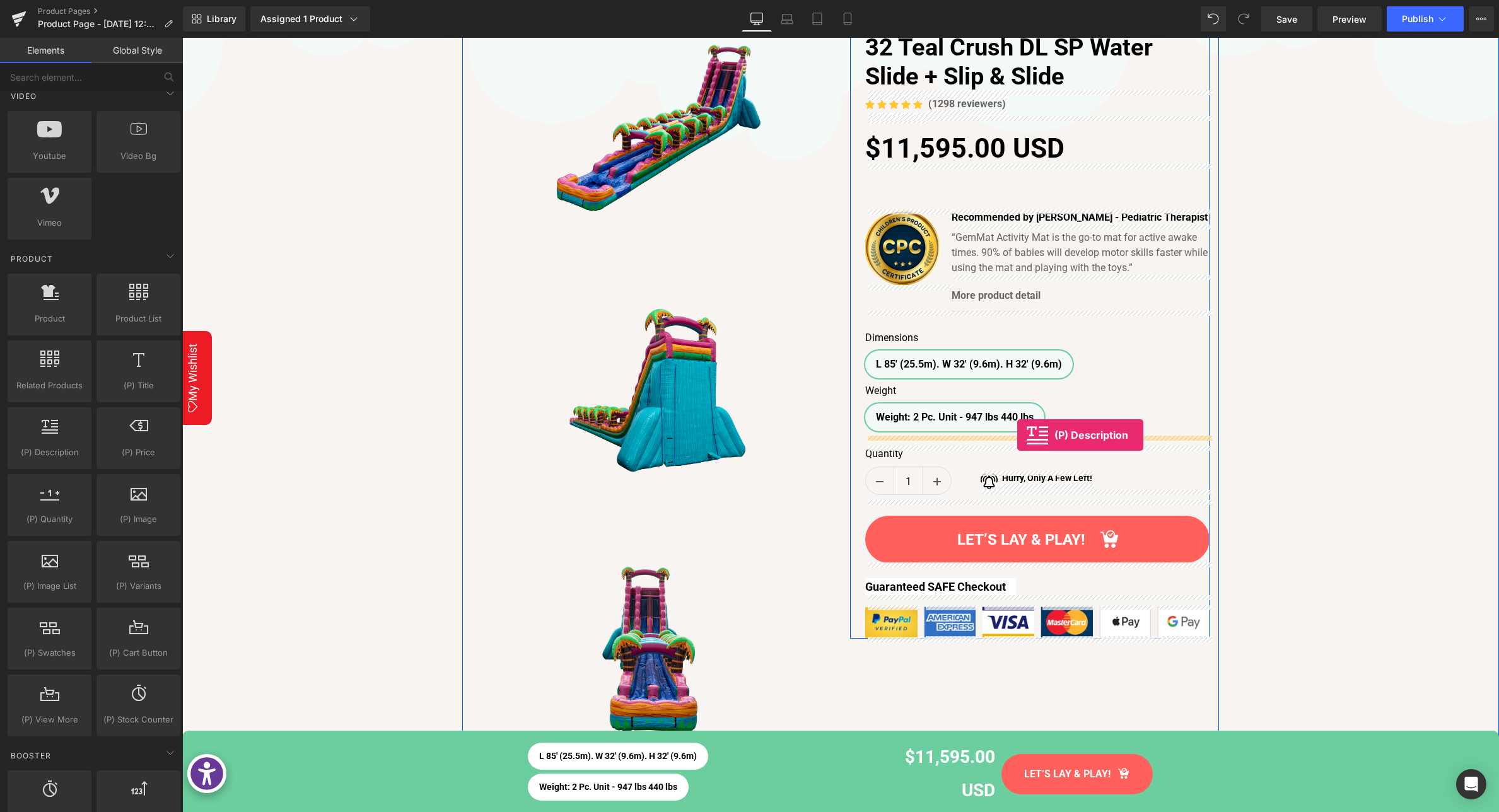
drag, startPoint x: 228, startPoint y: 480, endPoint x: 1017, endPoint y: 435, distance: 790.3
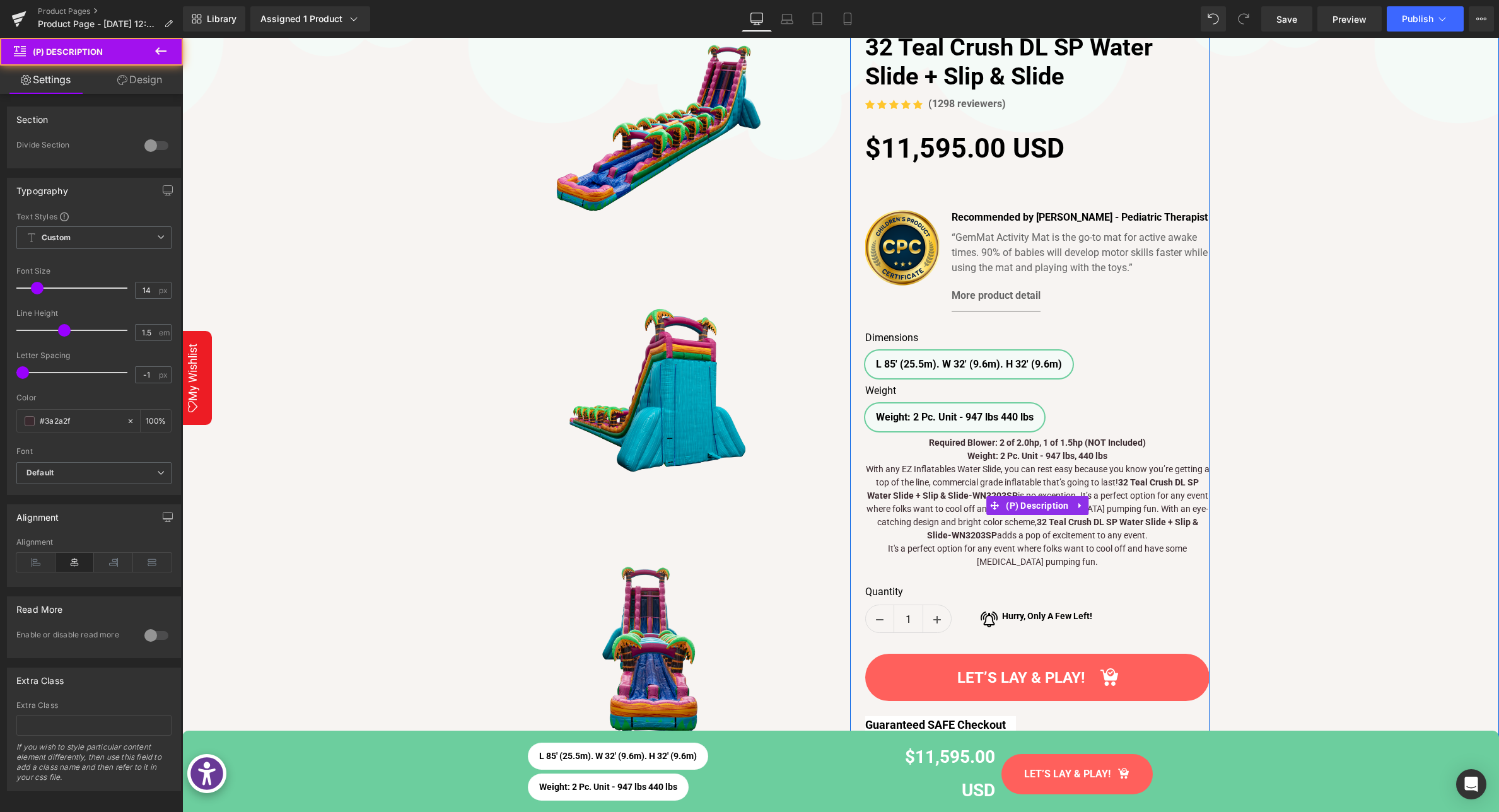
click at [933, 442] on strong "Required Blower: 2 of 2.0hp, 1 of 1.5hp (NOT Included)" at bounding box center [1037, 443] width 217 height 10
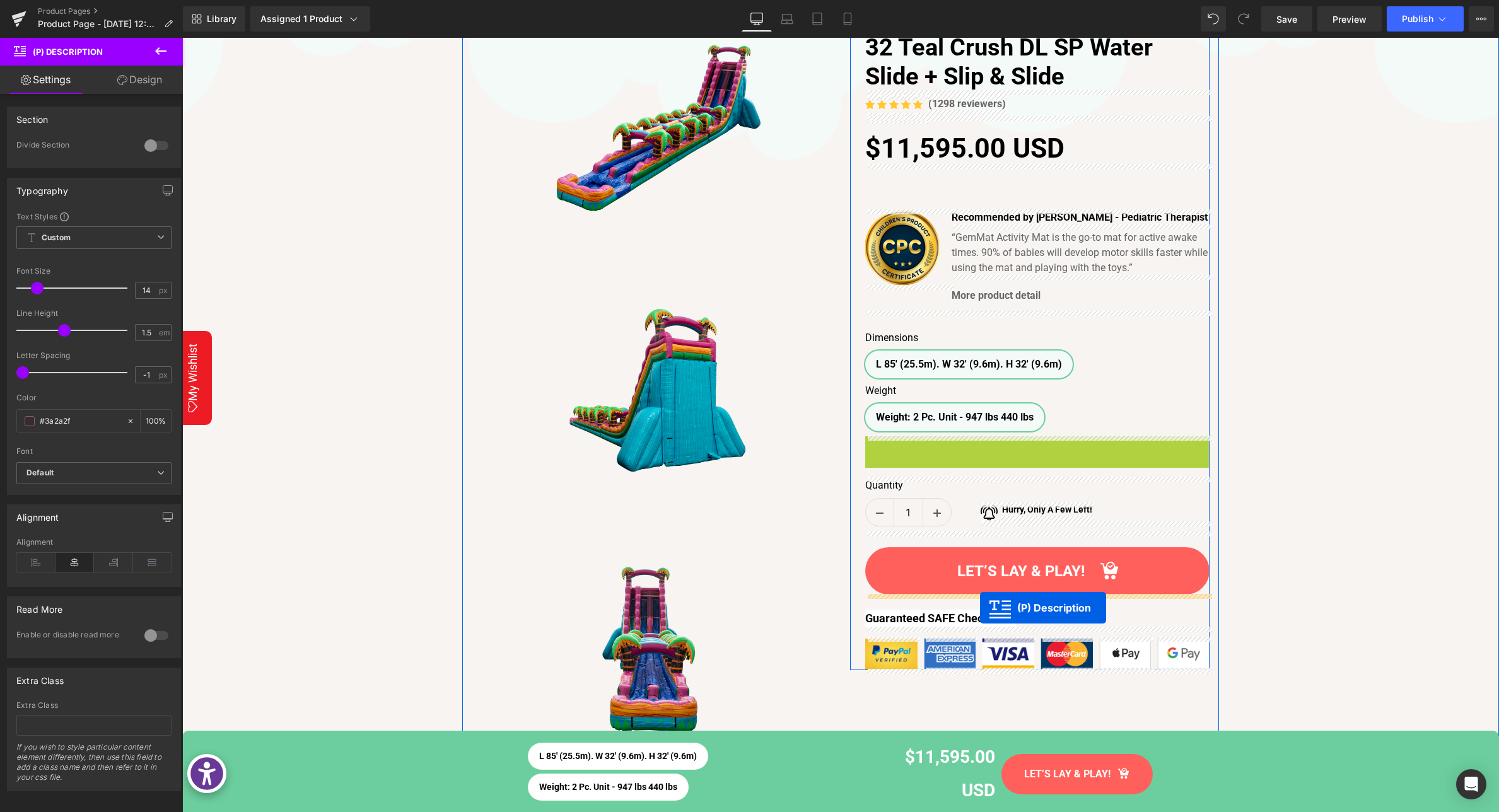
drag, startPoint x: 993, startPoint y: 505, endPoint x: 980, endPoint y: 608, distance: 103.8
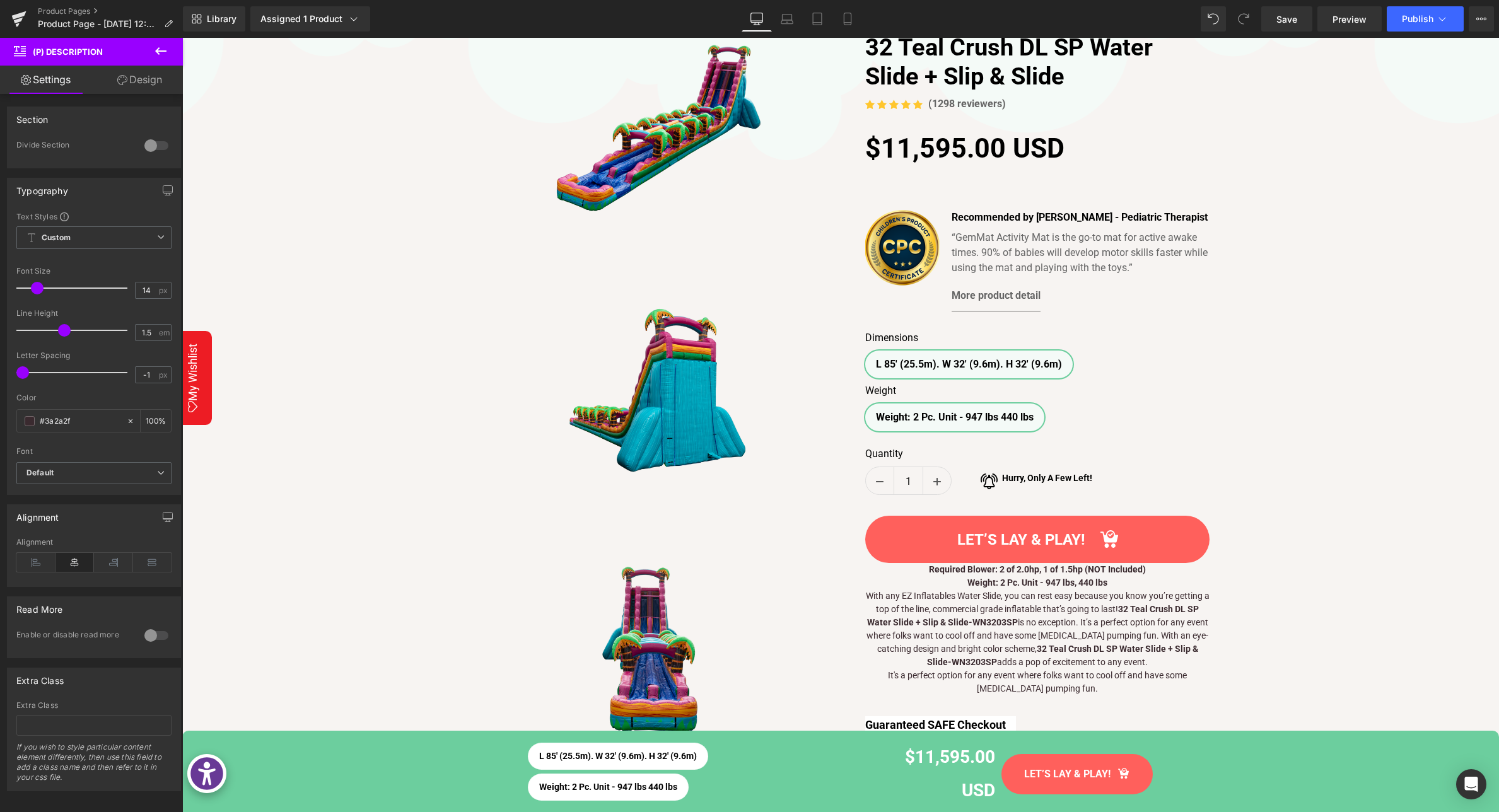
click at [156, 52] on icon at bounding box center [161, 51] width 11 height 8
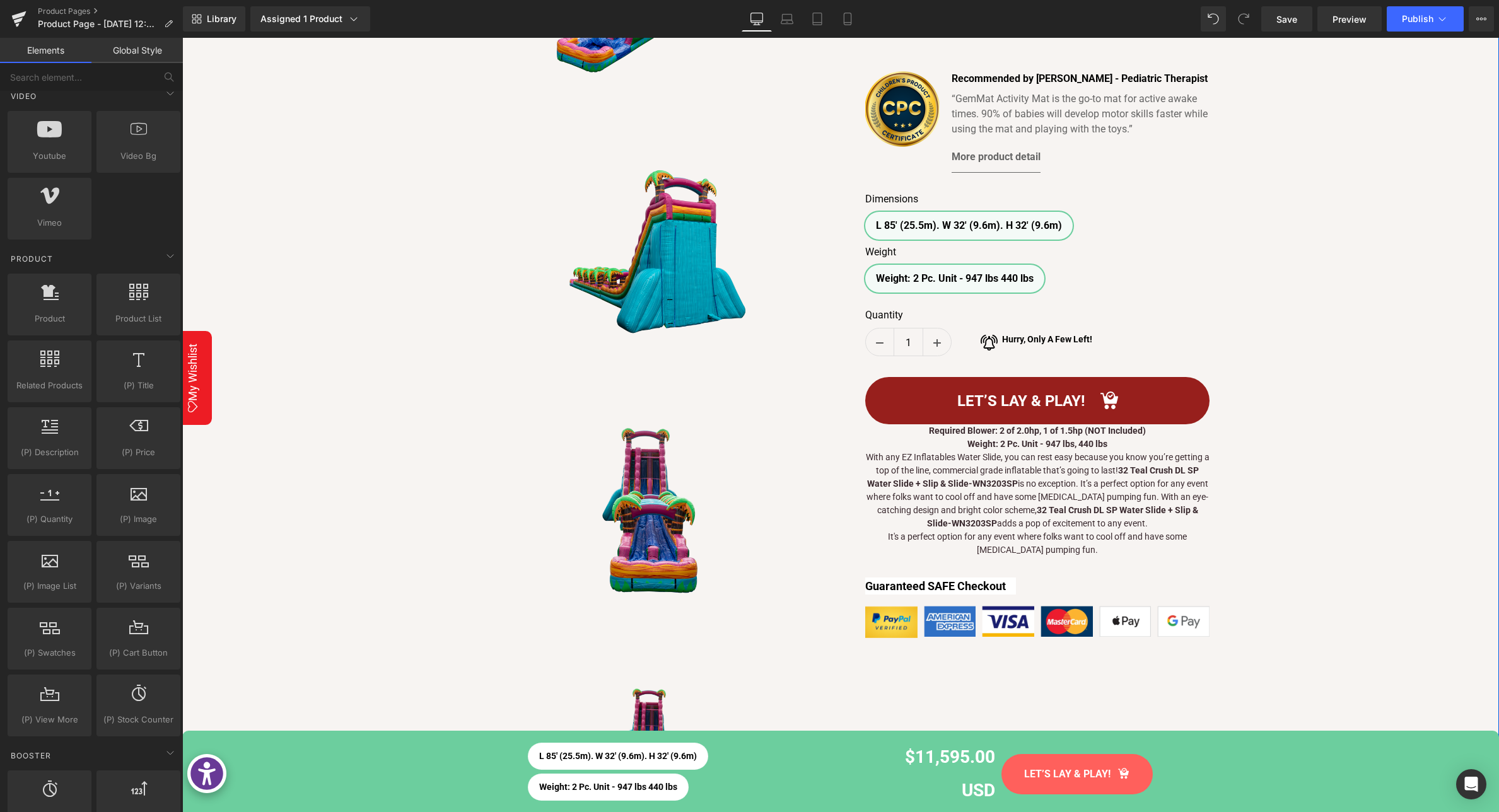
scroll to position [389, 0]
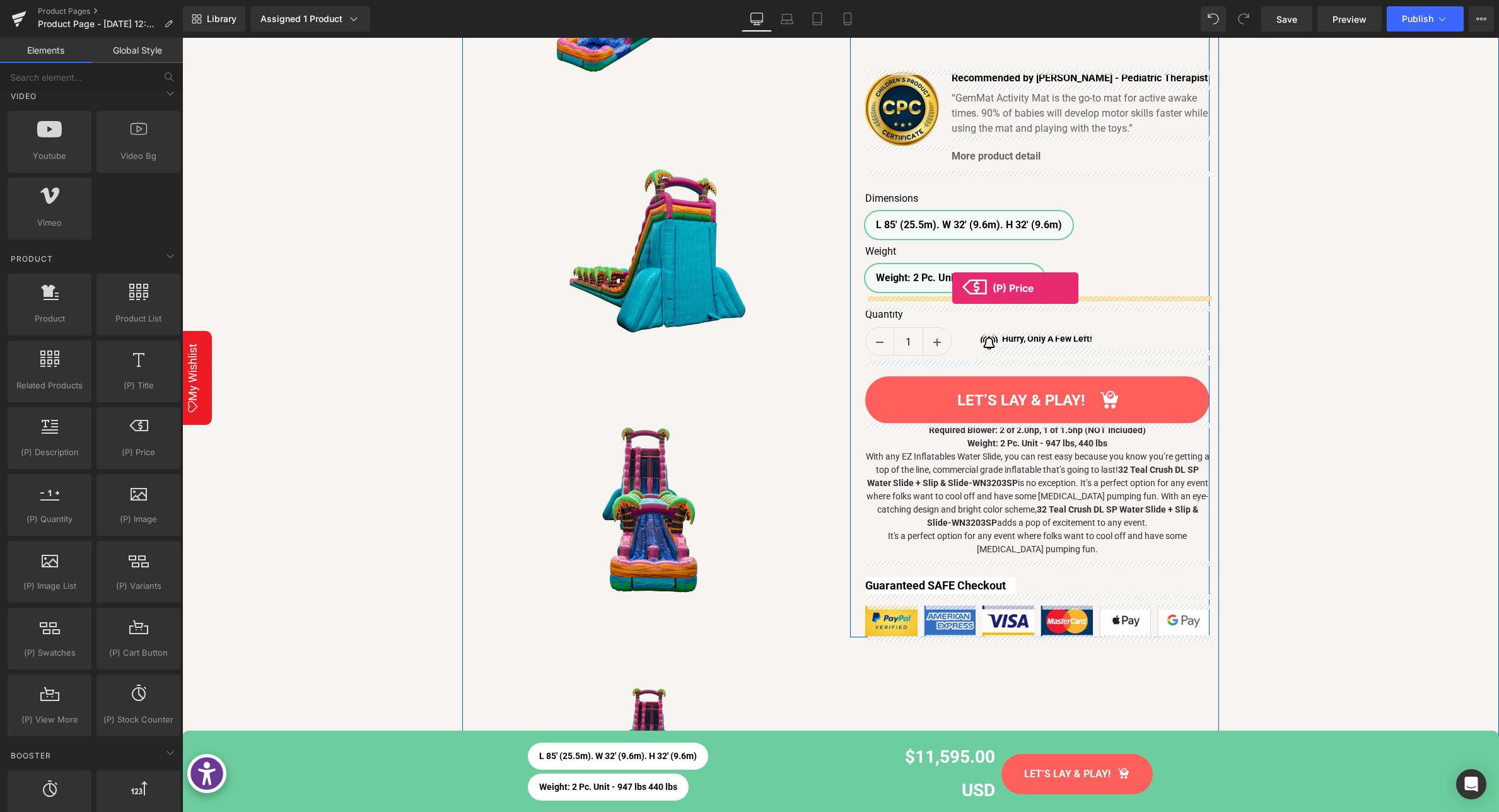
drag, startPoint x: 316, startPoint y: 487, endPoint x: 952, endPoint y: 288, distance: 666.4
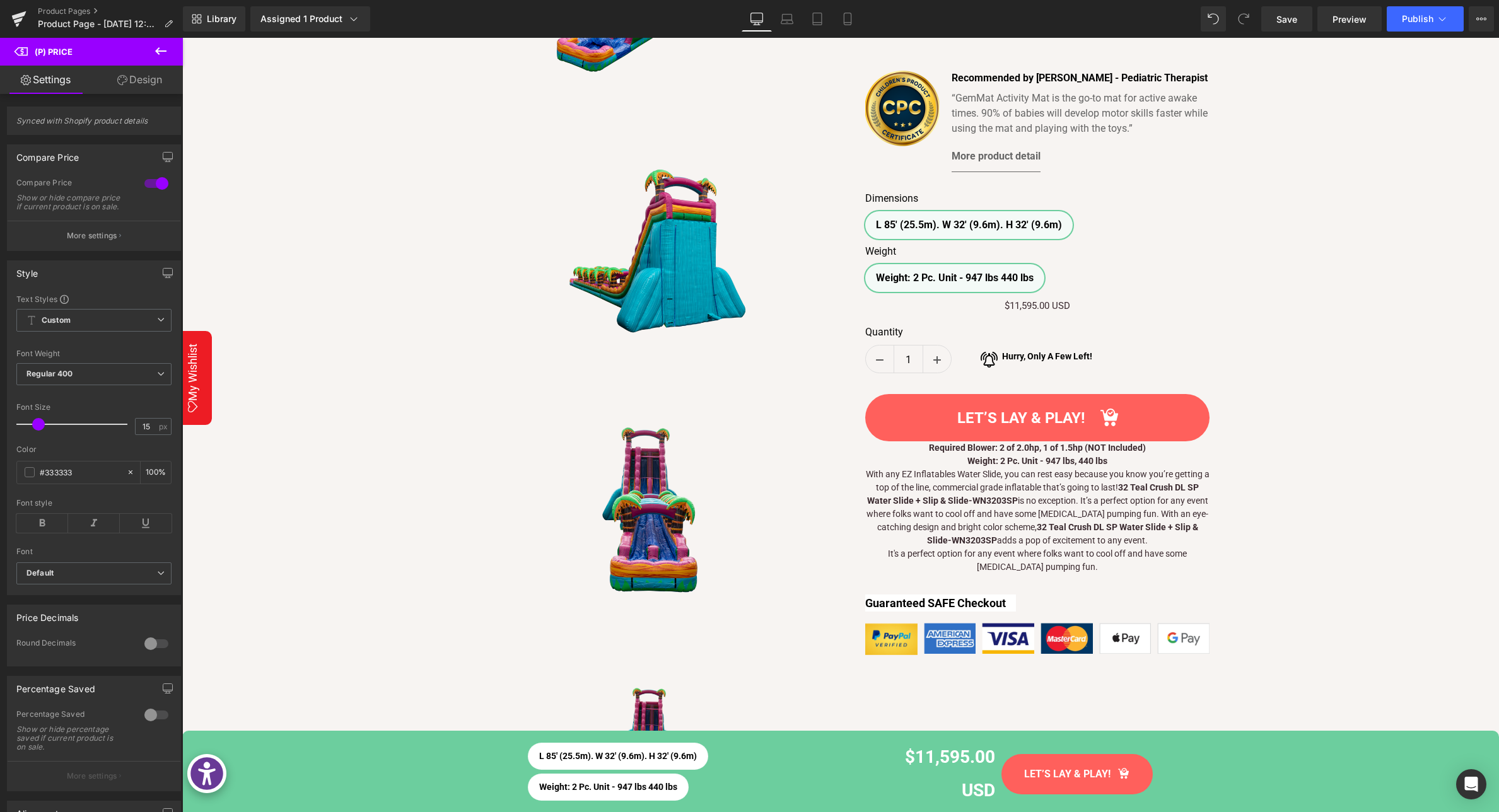
click at [161, 50] on icon at bounding box center [161, 51] width 15 height 15
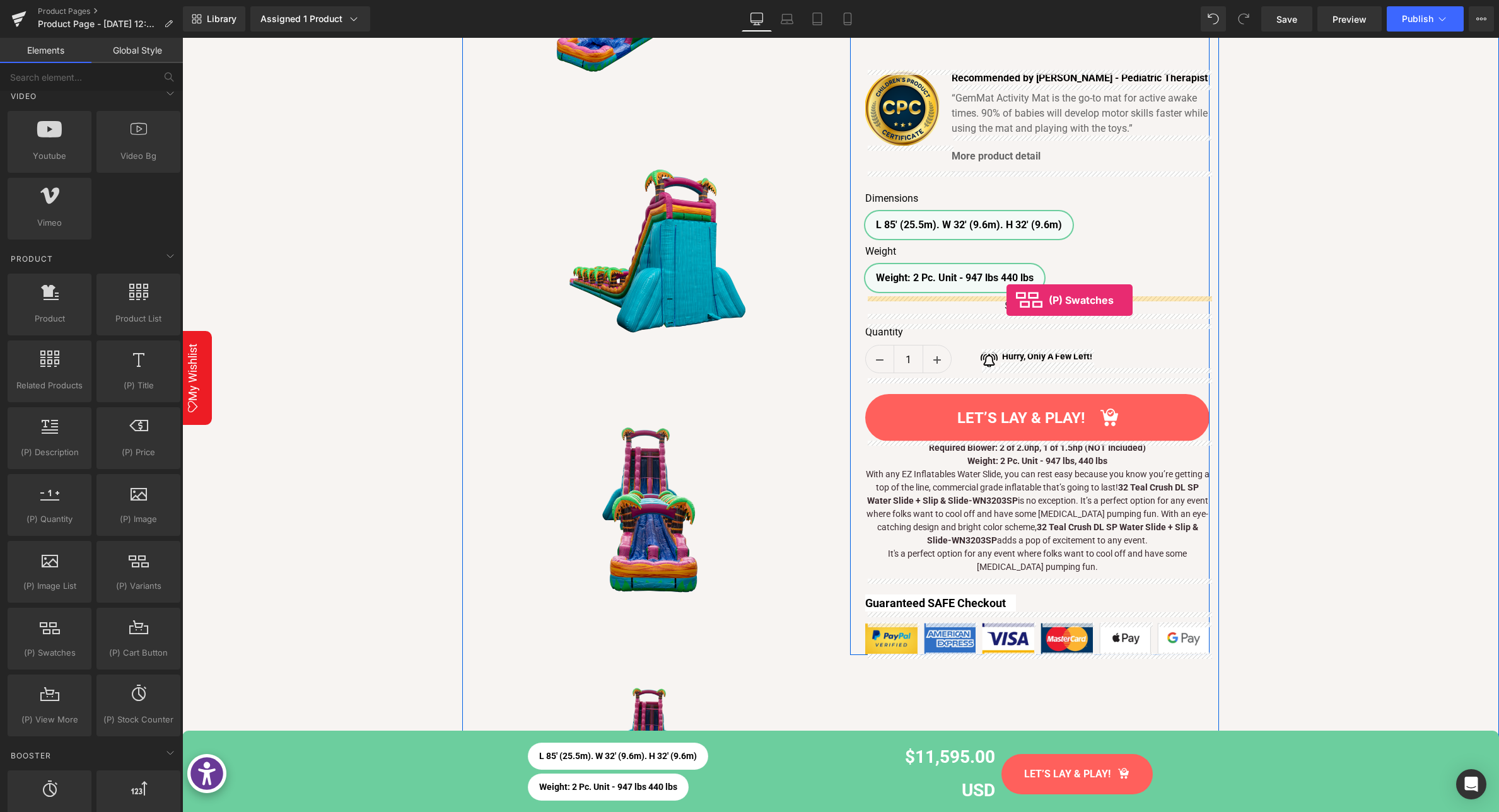
drag, startPoint x: 226, startPoint y: 673, endPoint x: 1007, endPoint y: 300, distance: 865.5
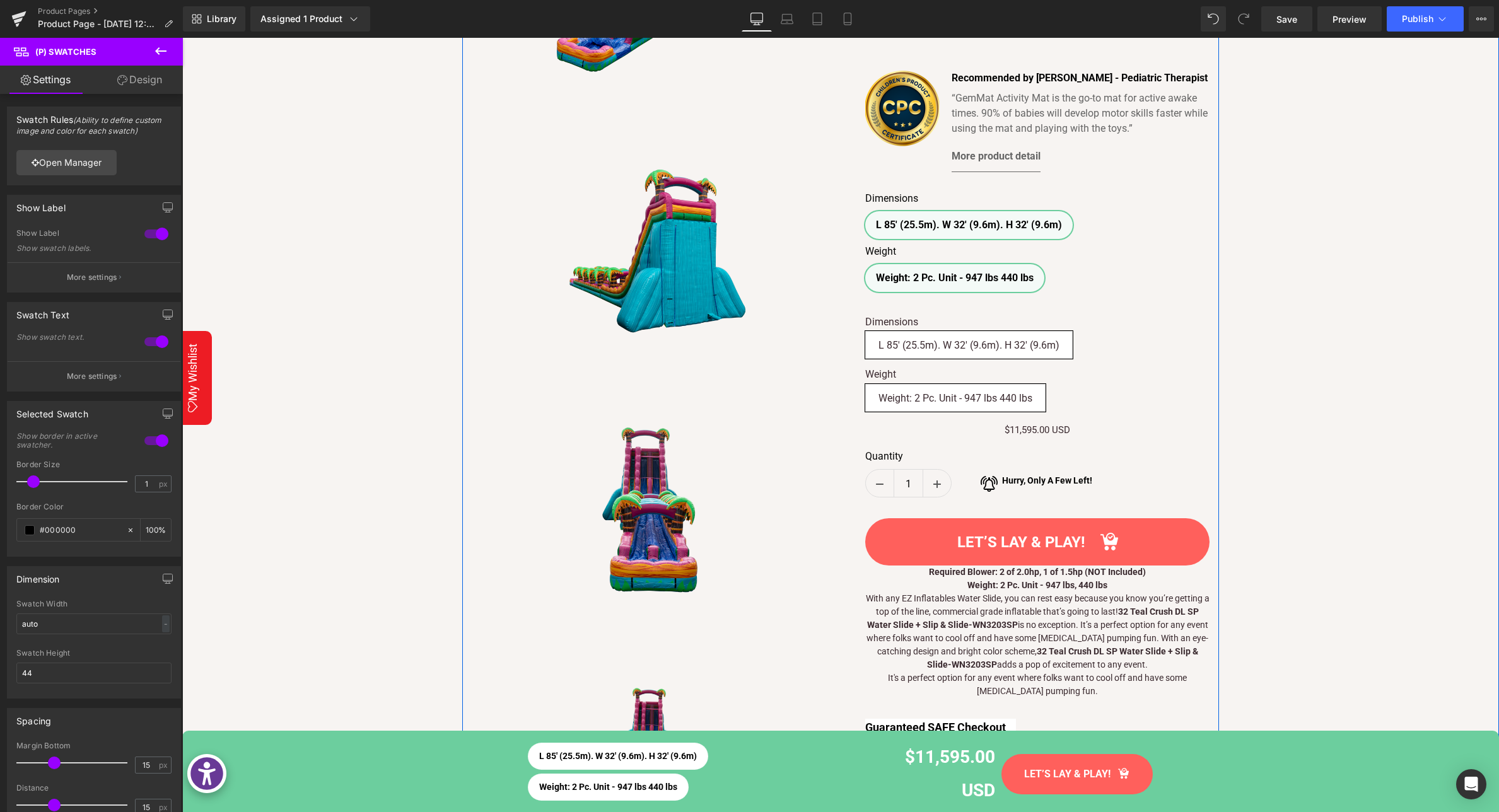
scroll to position [387, 0]
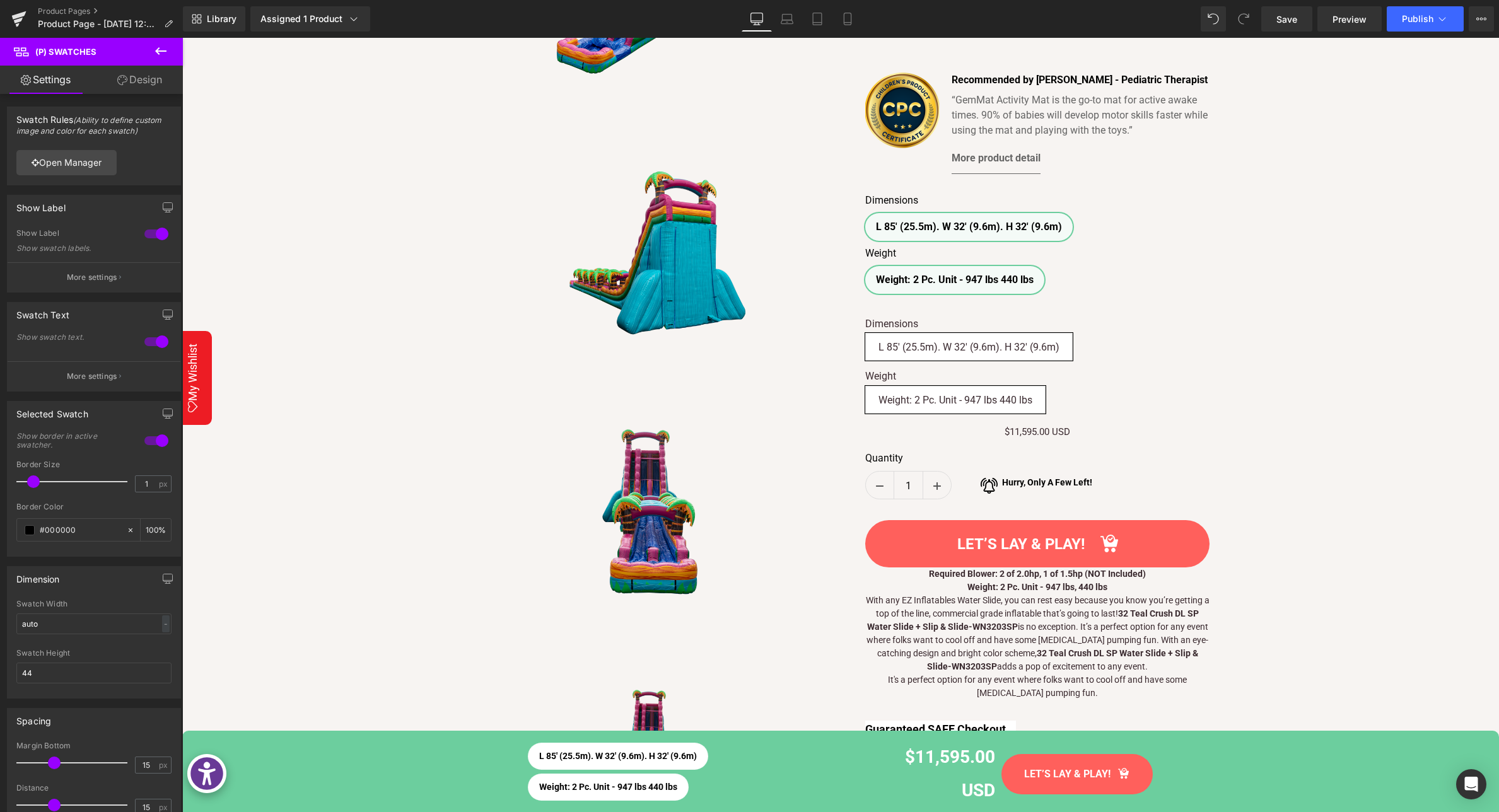
click at [159, 57] on icon at bounding box center [161, 51] width 15 height 15
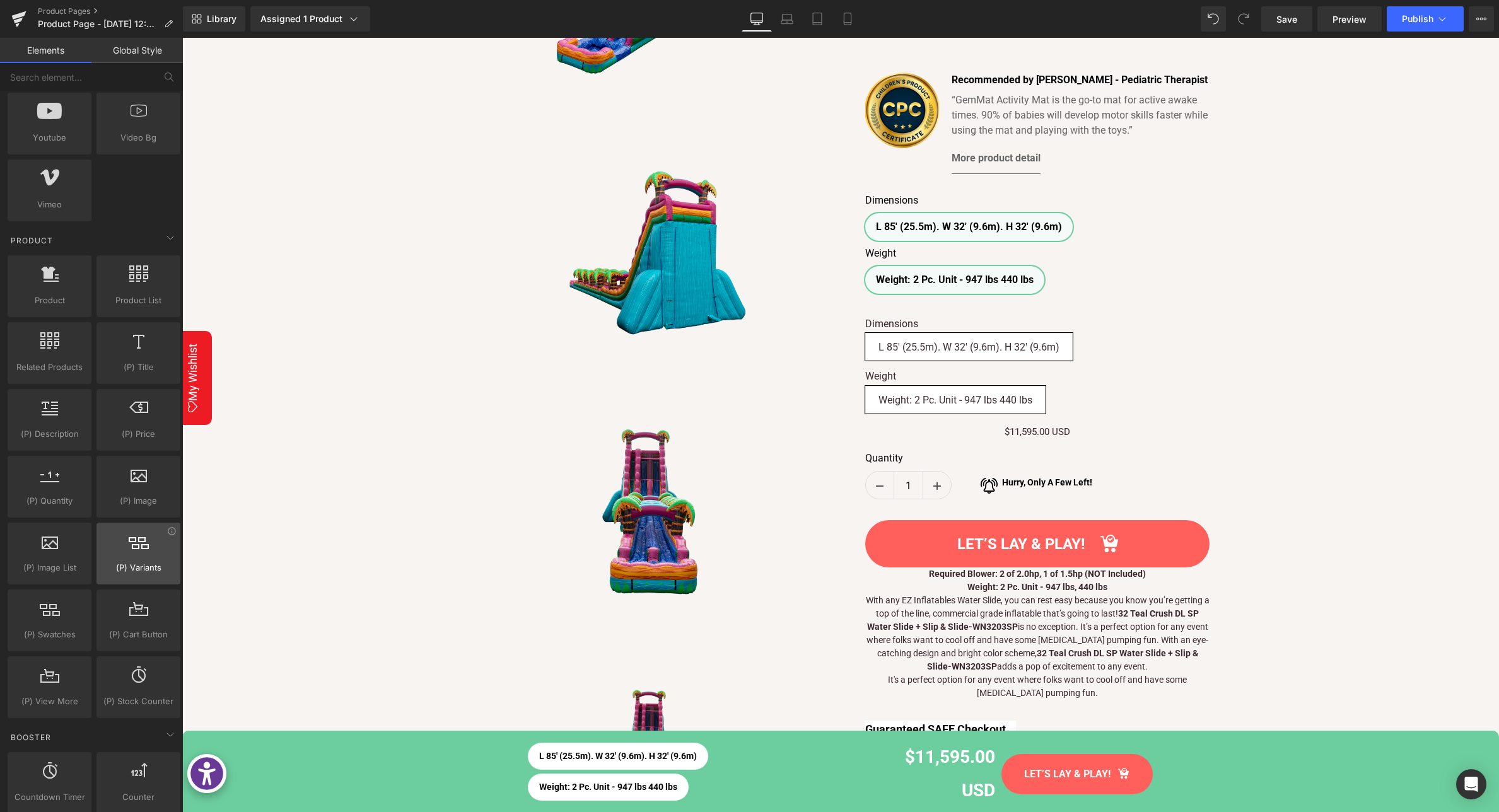
scroll to position [873, 0]
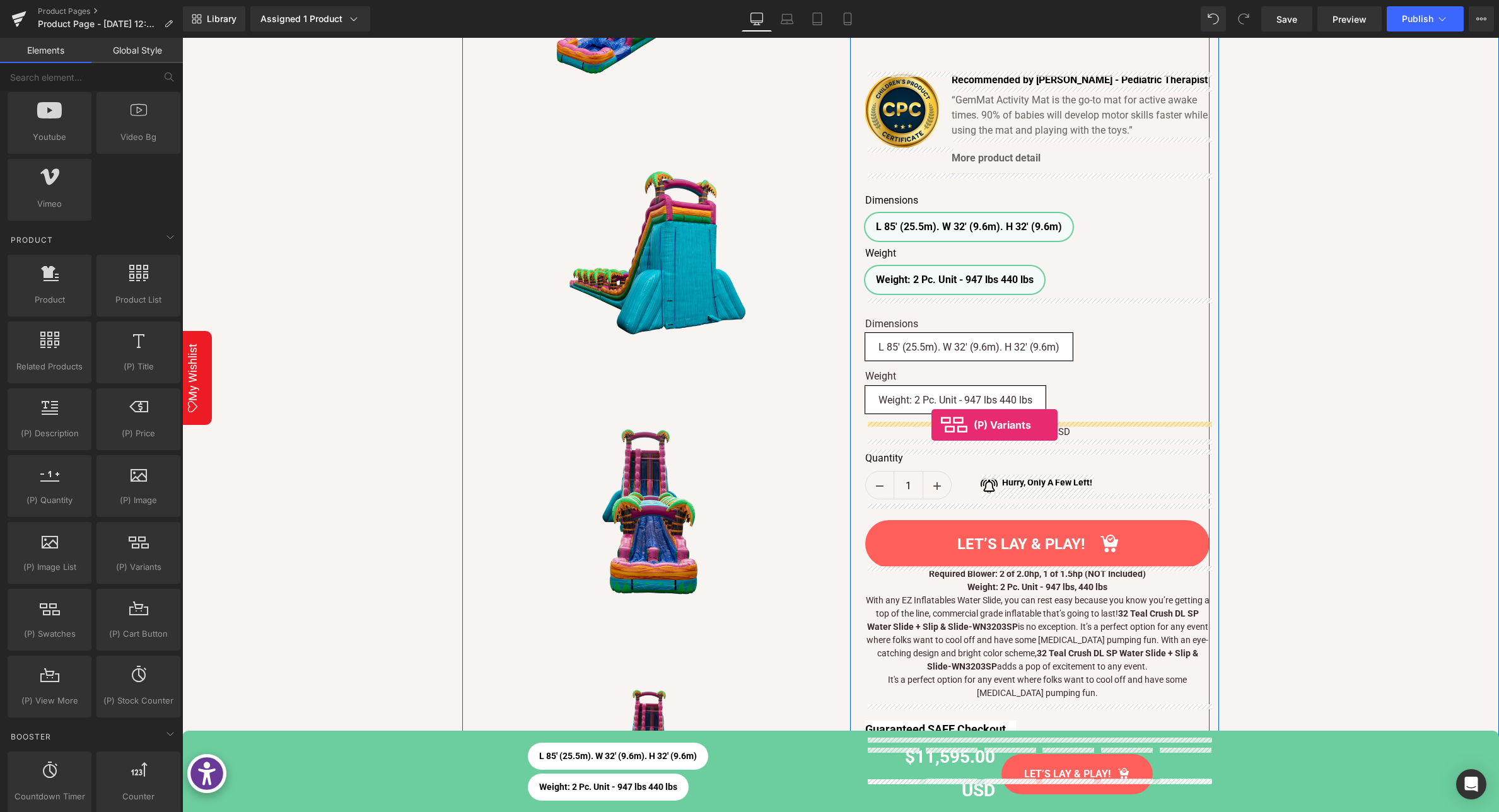
drag, startPoint x: 312, startPoint y: 596, endPoint x: 931, endPoint y: 425, distance: 642.2
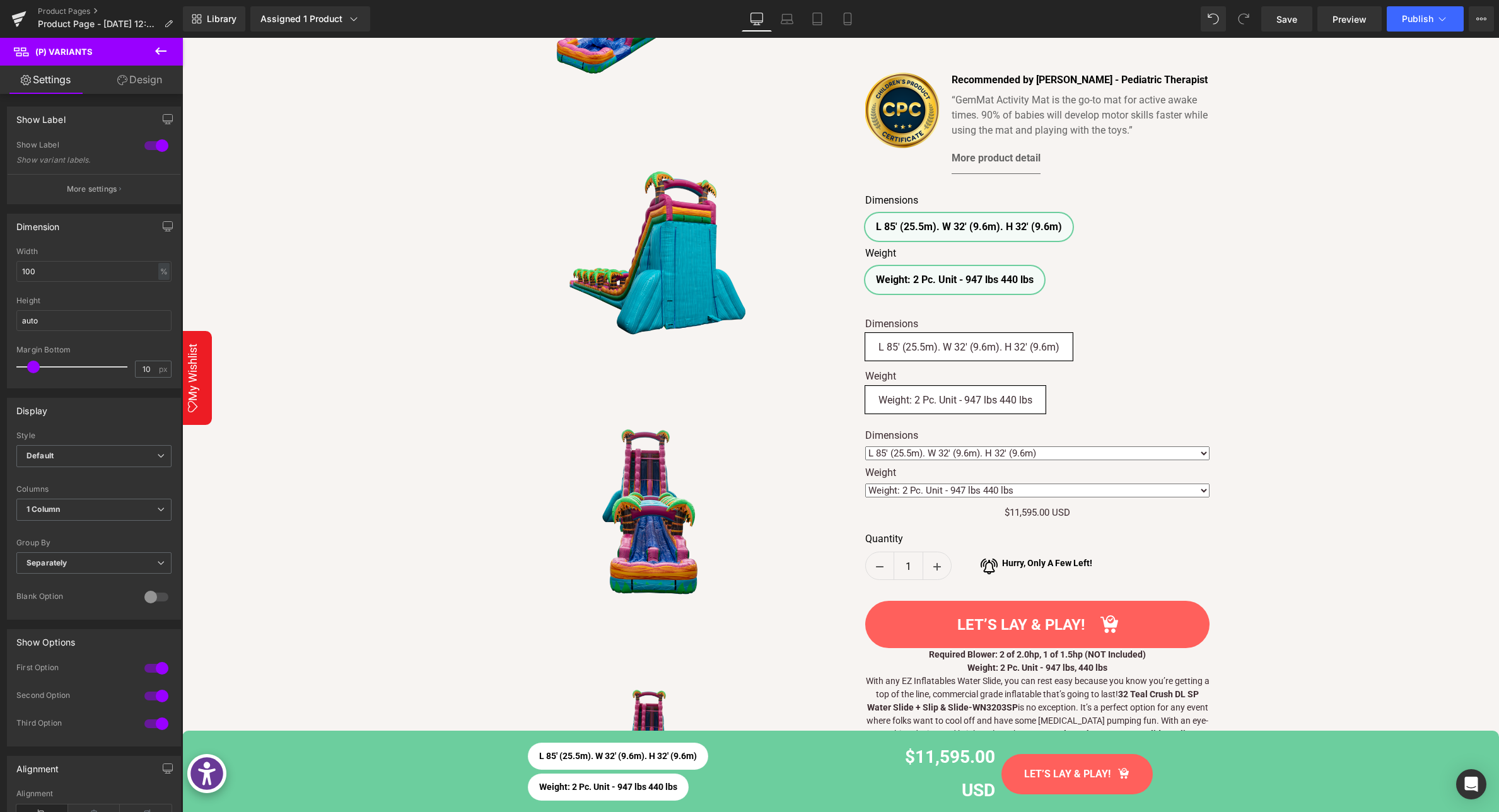
click at [158, 48] on icon at bounding box center [161, 51] width 15 height 15
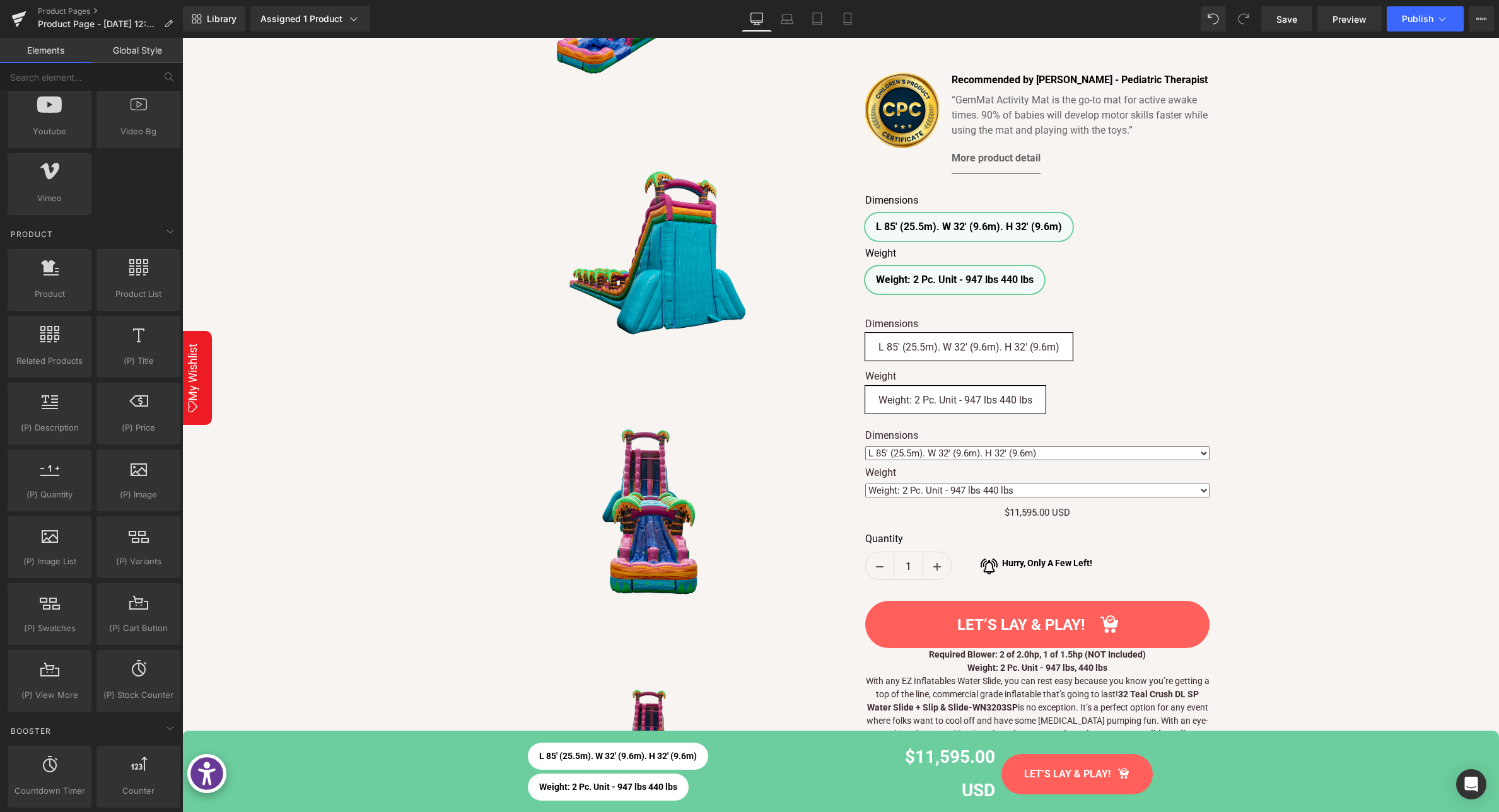
scroll to position [879, 0]
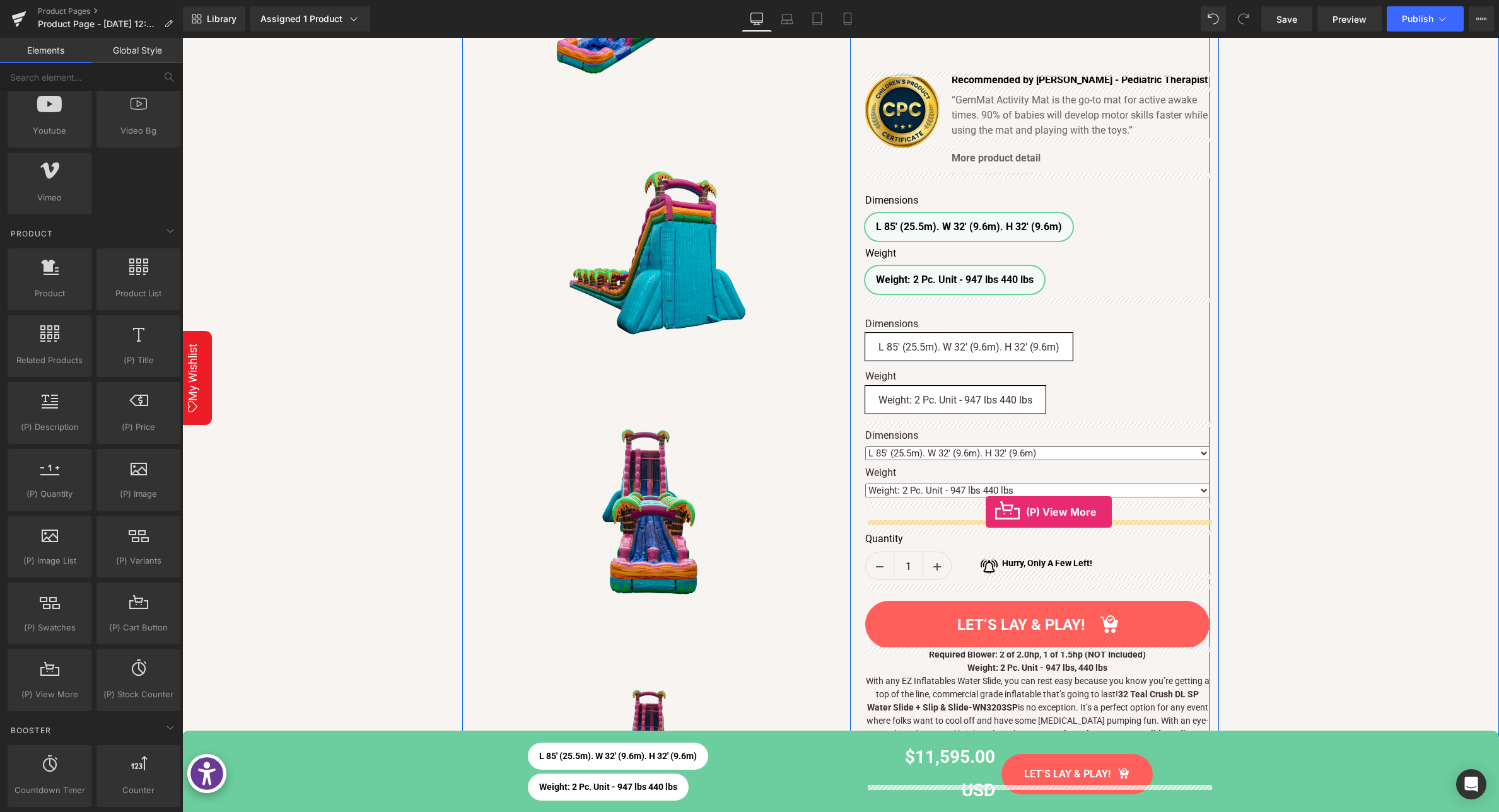
drag, startPoint x: 225, startPoint y: 718, endPoint x: 985, endPoint y: 513, distance: 787.2
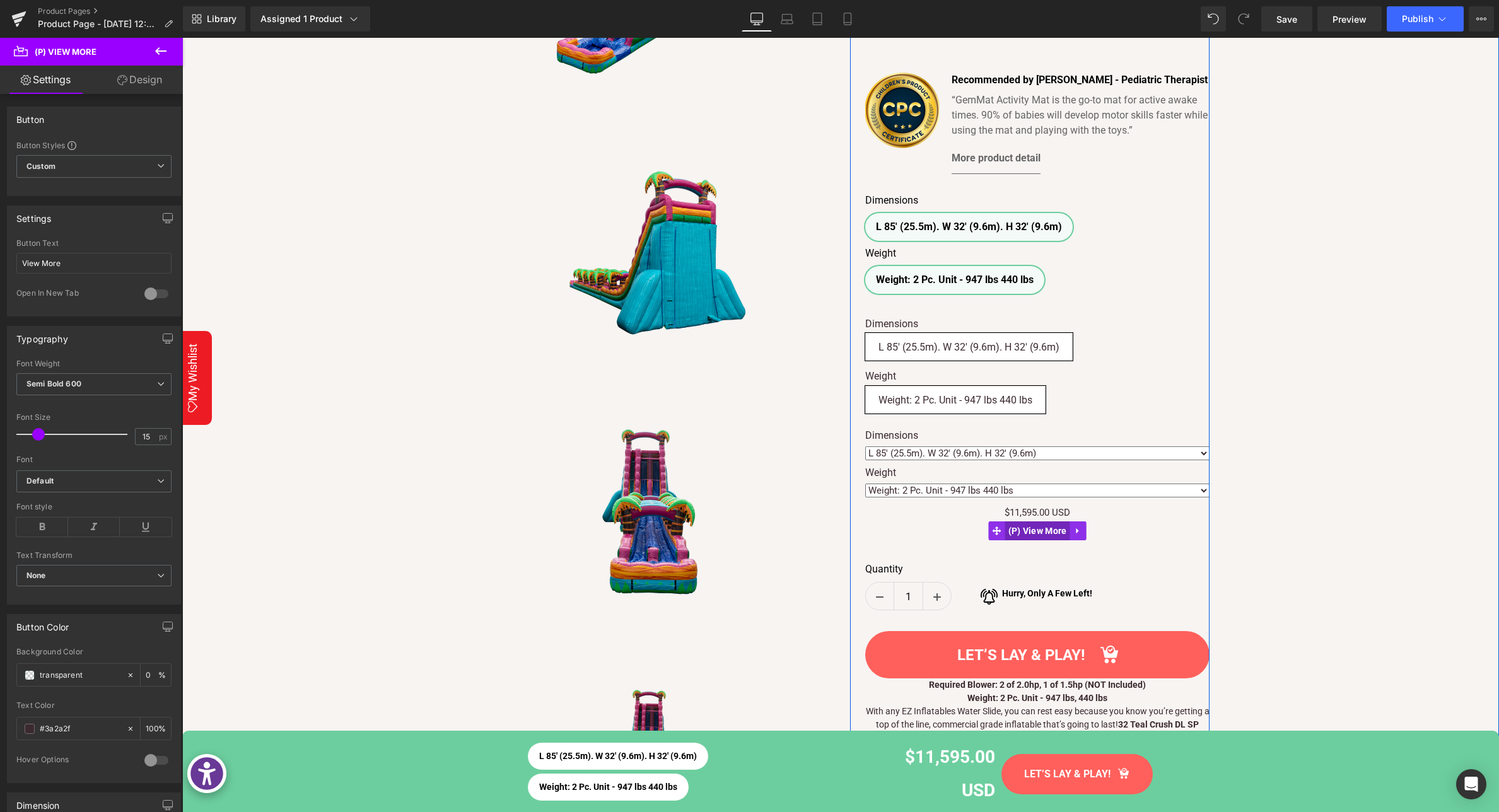
click at [1057, 531] on span "(P) View More" at bounding box center [1038, 531] width 65 height 19
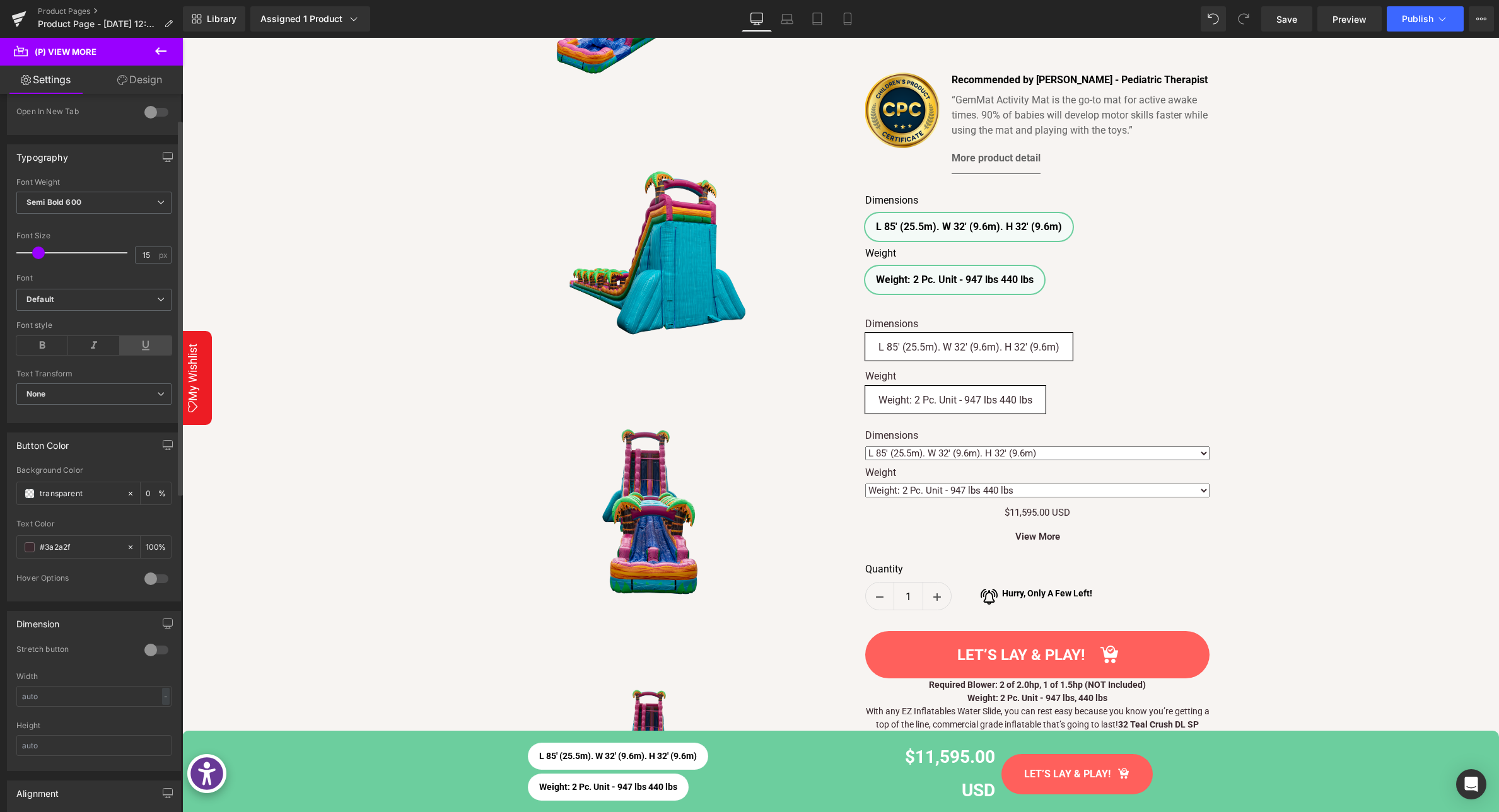
scroll to position [0, 0]
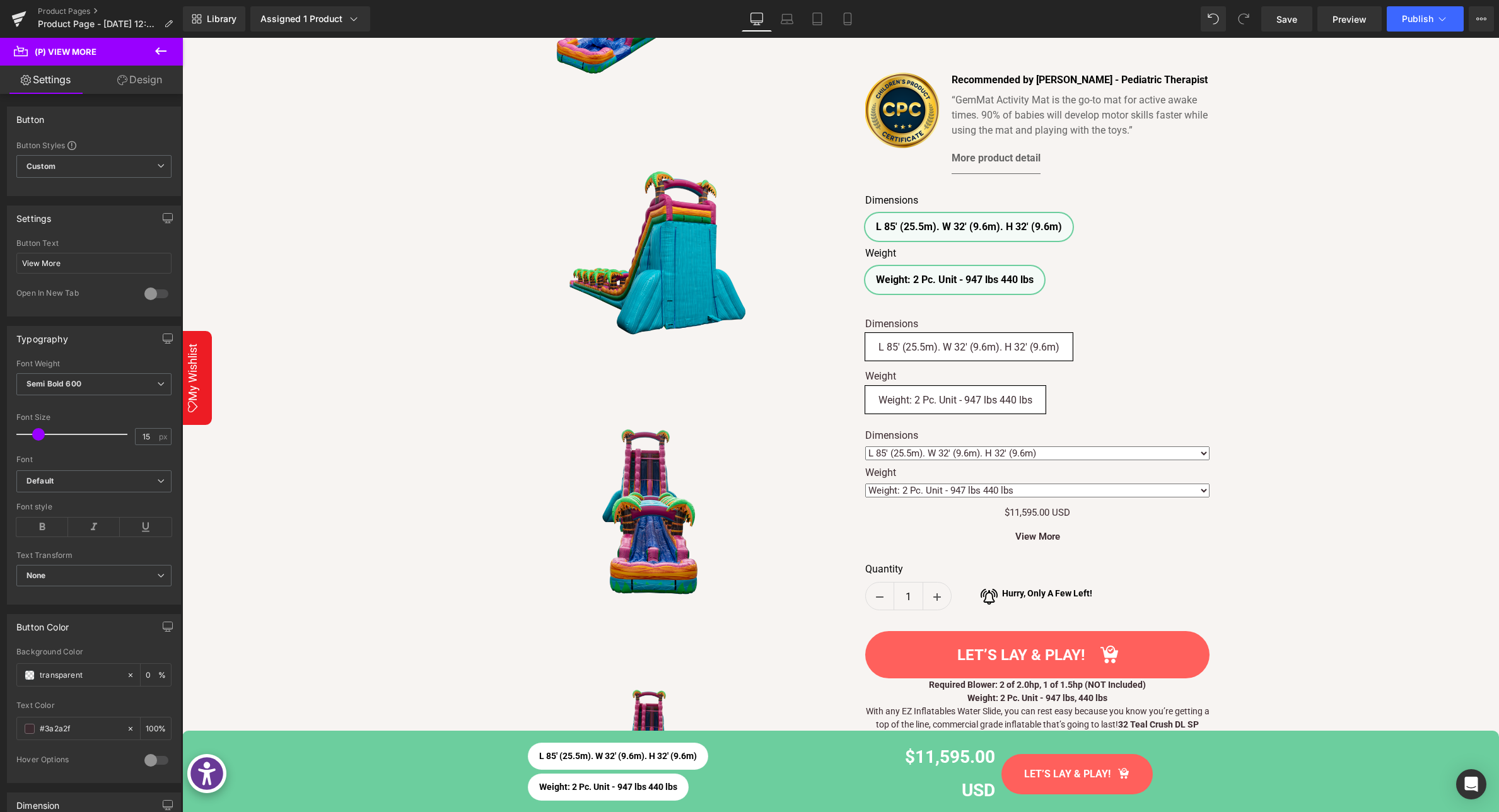
click at [166, 54] on icon at bounding box center [161, 51] width 15 height 15
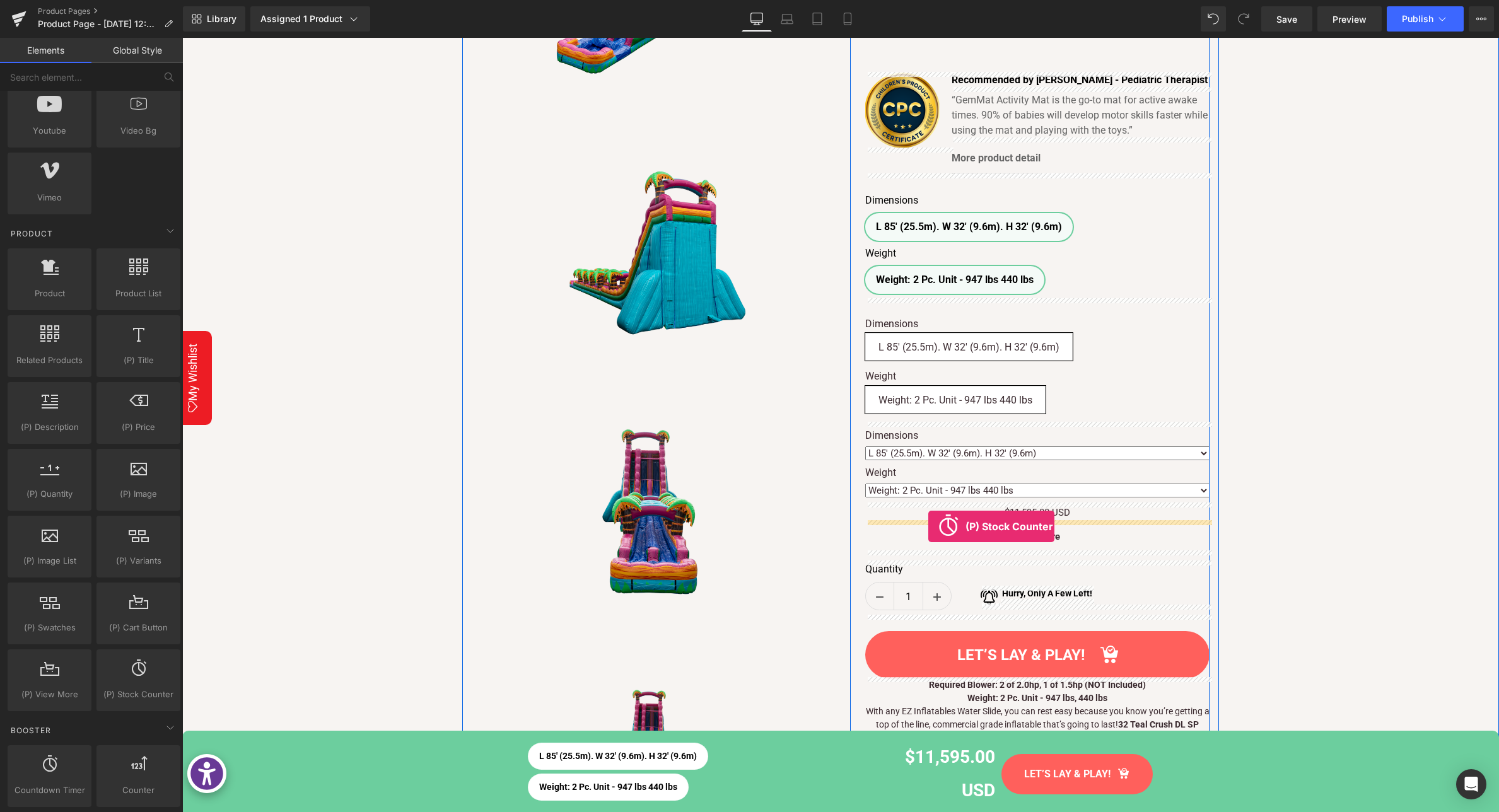
drag, startPoint x: 323, startPoint y: 725, endPoint x: 928, endPoint y: 526, distance: 636.9
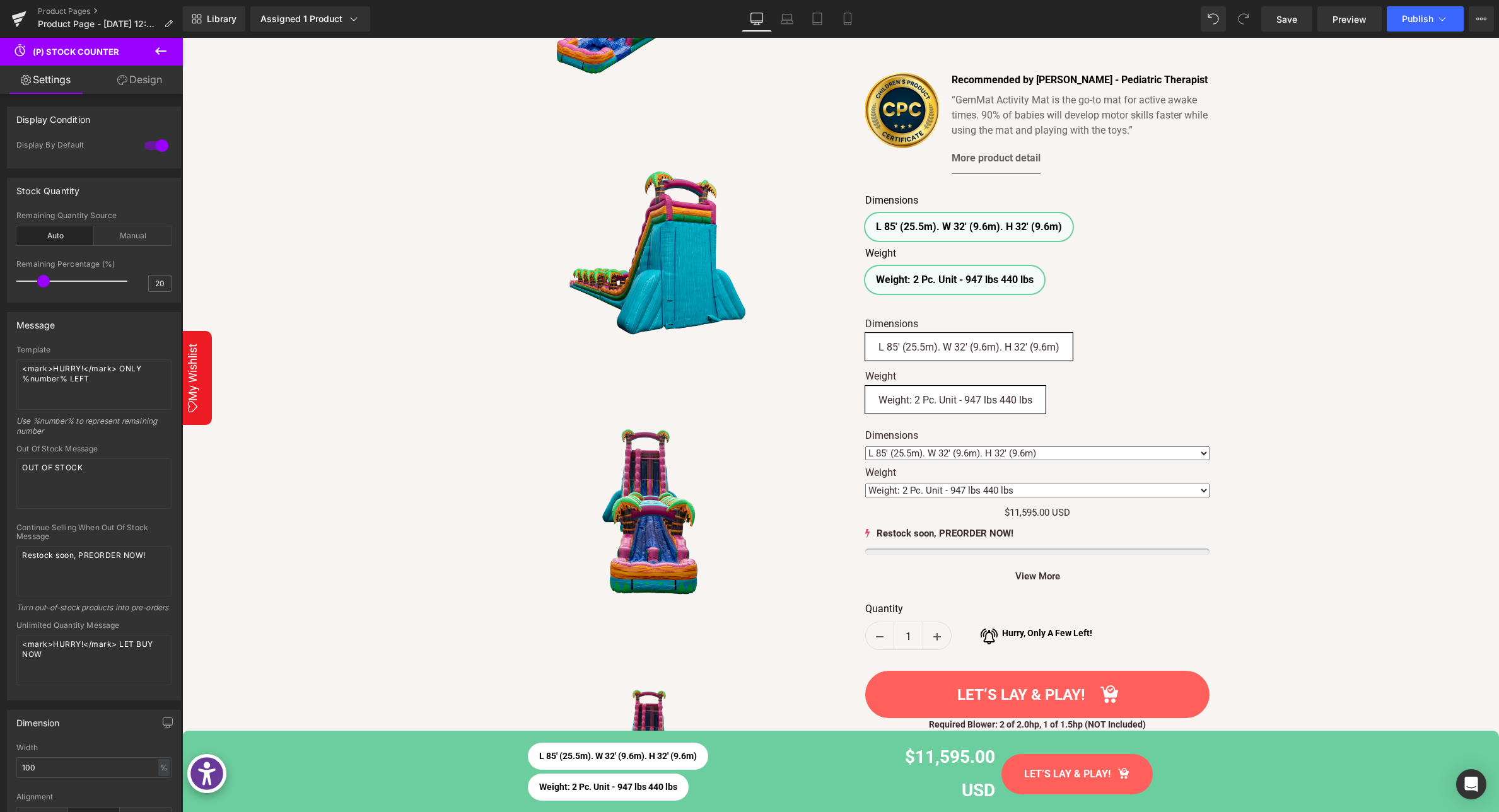
click at [159, 54] on icon at bounding box center [161, 51] width 15 height 15
